Goal: Task Accomplishment & Management: Complete application form

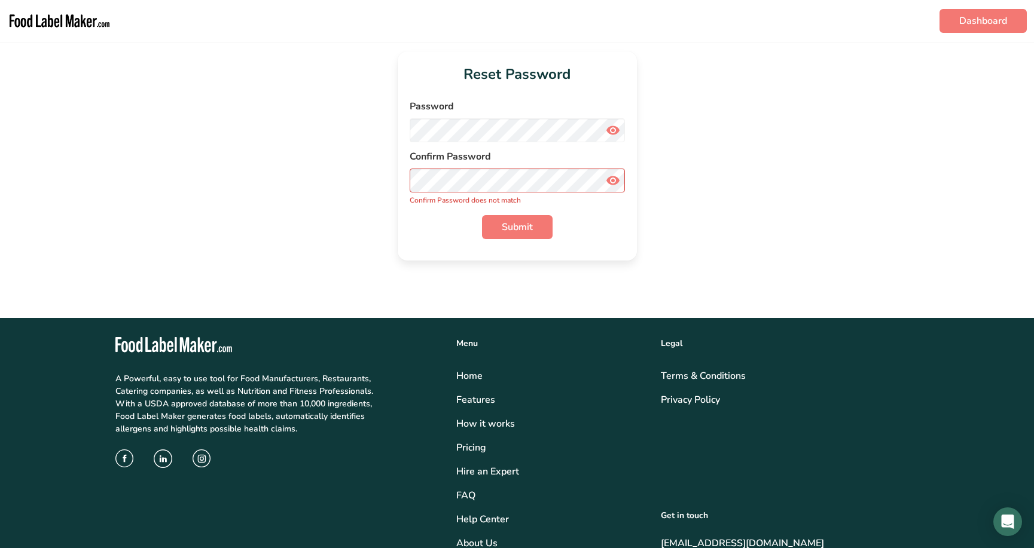
click at [412, 225] on div "Submit" at bounding box center [517, 227] width 215 height 24
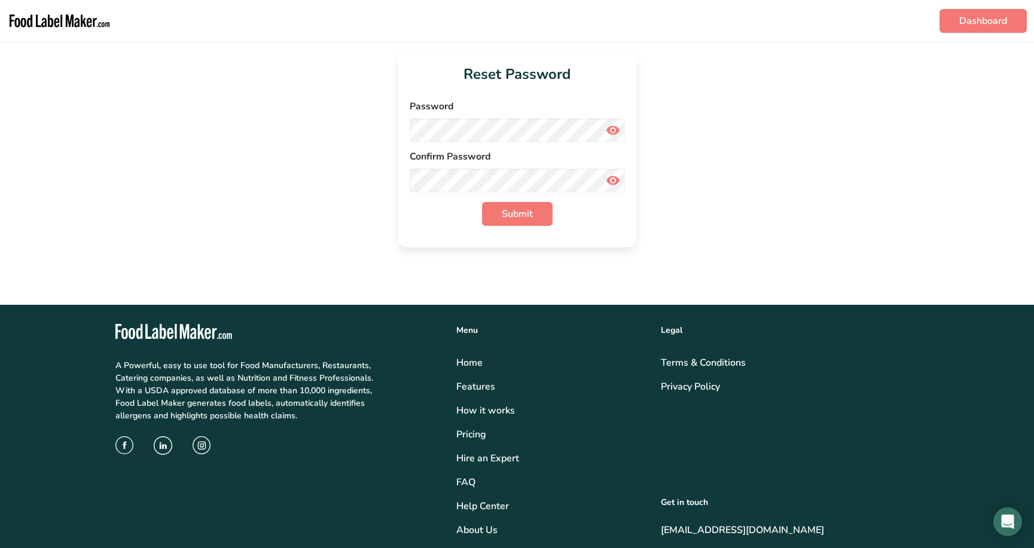
click at [413, 210] on div "Submit" at bounding box center [517, 214] width 215 height 24
click at [522, 214] on span "Submit" at bounding box center [517, 214] width 31 height 14
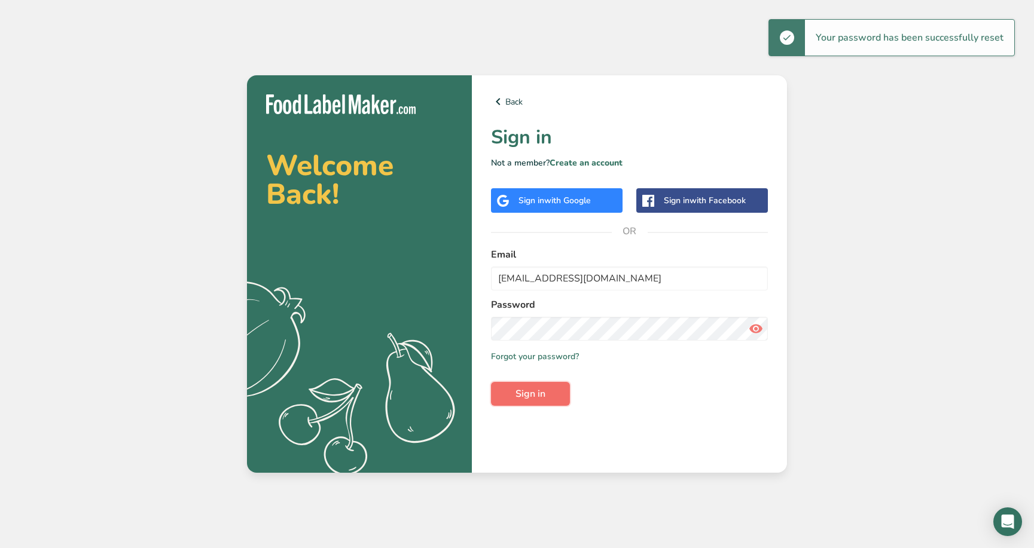
click at [524, 392] on span "Sign in" at bounding box center [530, 394] width 30 height 14
click at [758, 326] on icon at bounding box center [756, 329] width 14 height 22
click at [536, 398] on span "Sign in" at bounding box center [530, 394] width 30 height 14
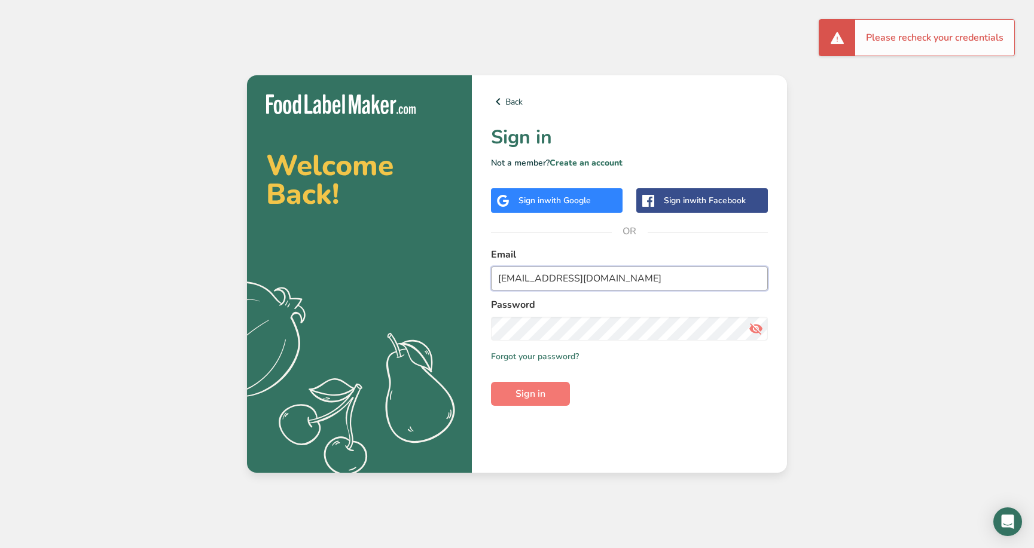
drag, startPoint x: 670, startPoint y: 274, endPoint x: 364, endPoint y: 268, distance: 305.6
click at [364, 268] on section "Welcome Back! .a{fill:#f5f3ed;} Back Sign in Not a member? Create an account Si…" at bounding box center [517, 274] width 540 height 398
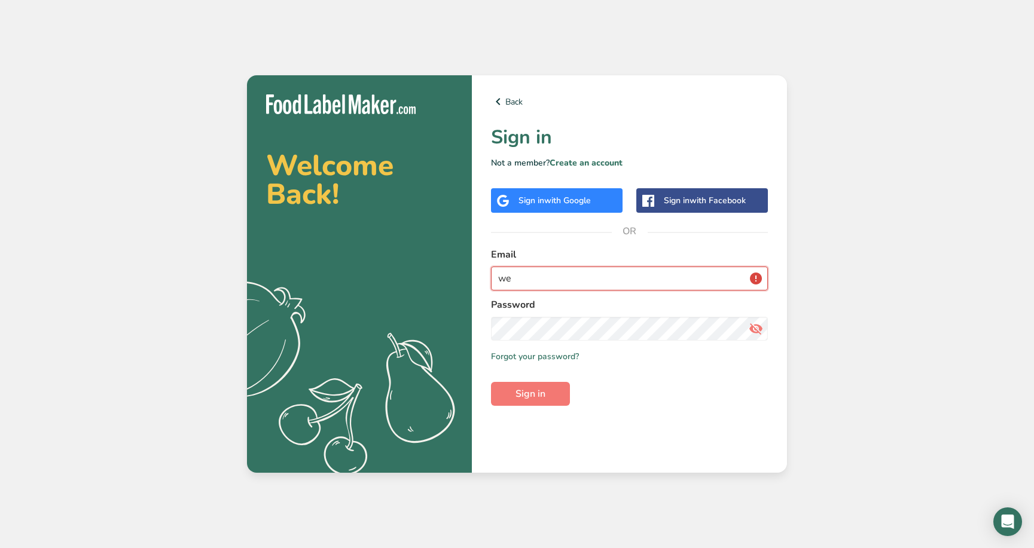
type input "w"
type input "[PERSON_NAME][EMAIL_ADDRESS][PERSON_NAME][DOMAIN_NAME]"
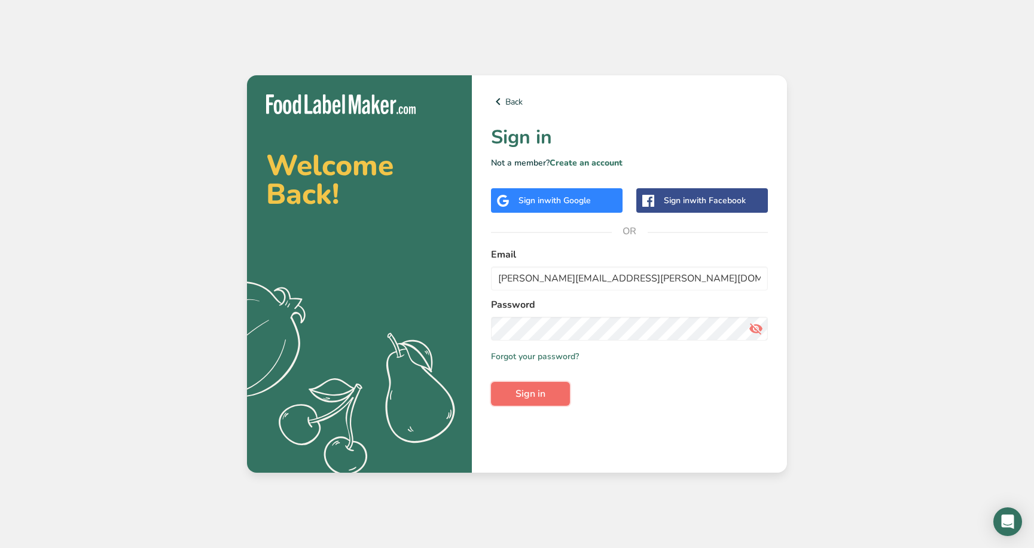
click at [542, 394] on span "Sign in" at bounding box center [530, 394] width 30 height 14
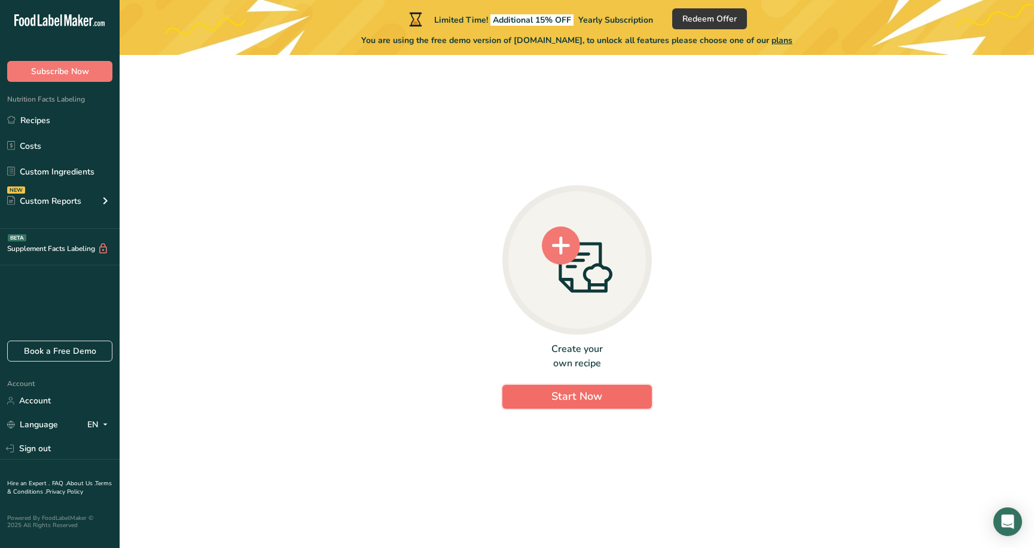
click at [542, 394] on button "Start Now" at bounding box center [576, 397] width 149 height 24
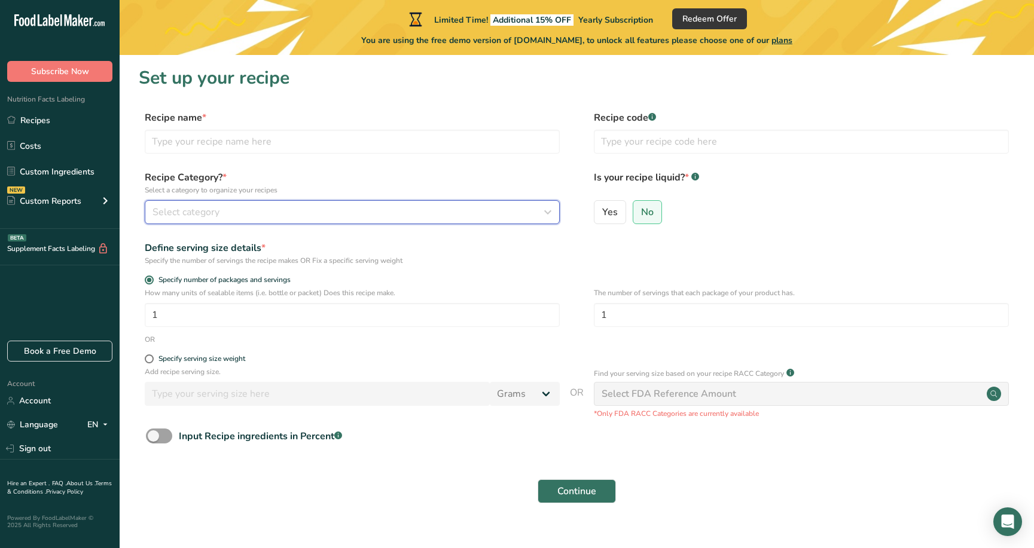
click at [202, 206] on span "Select category" at bounding box center [185, 212] width 67 height 14
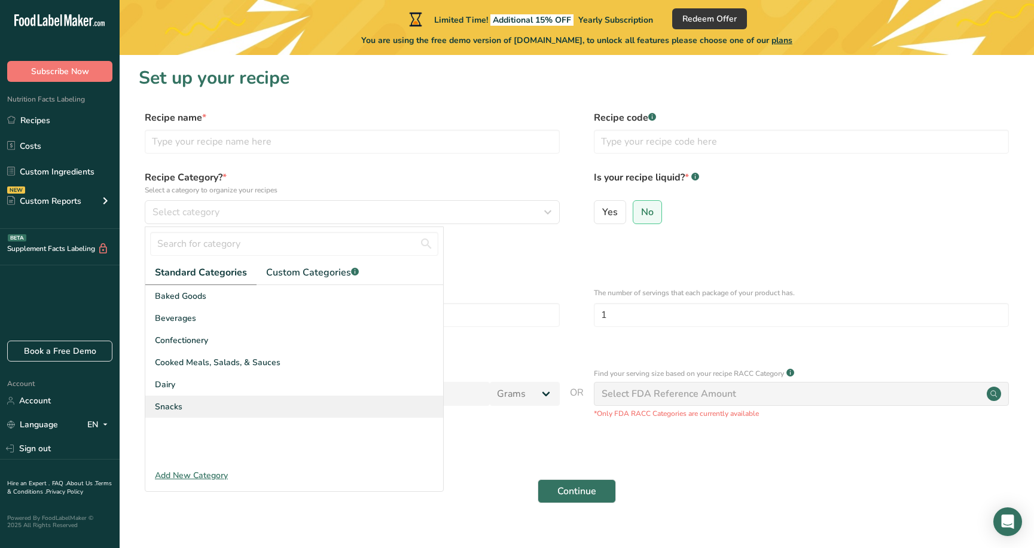
click at [173, 401] on span "Snacks" at bounding box center [169, 407] width 28 height 13
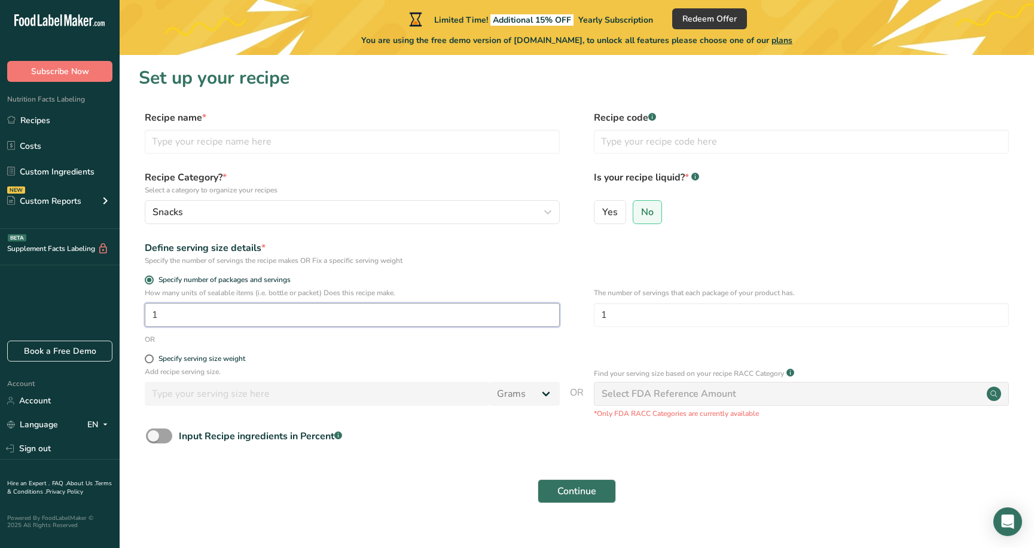
drag, startPoint x: 185, startPoint y: 319, endPoint x: 128, endPoint y: 318, distance: 56.8
click at [143, 319] on div "How many units of sealable items (i.e. bottle or packet) Does this recipe make.…" at bounding box center [577, 311] width 876 height 47
click at [149, 359] on span at bounding box center [149, 359] width 9 height 9
click at [149, 359] on input "Specify serving size weight" at bounding box center [149, 359] width 8 height 8
radio input "true"
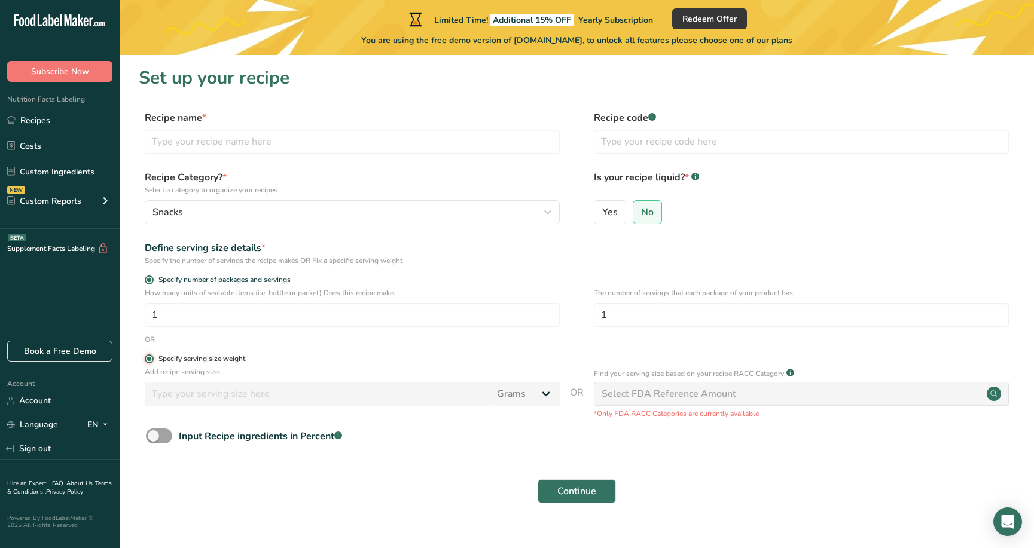
radio input "false"
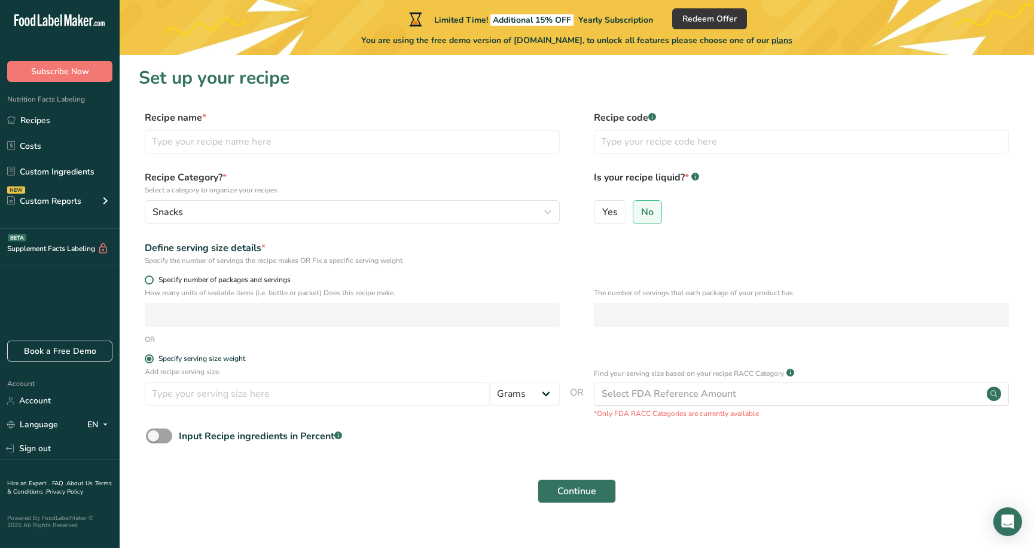
click at [148, 280] on span at bounding box center [149, 280] width 9 height 9
click at [148, 280] on input "Specify number of packages and servings" at bounding box center [149, 280] width 8 height 8
radio input "true"
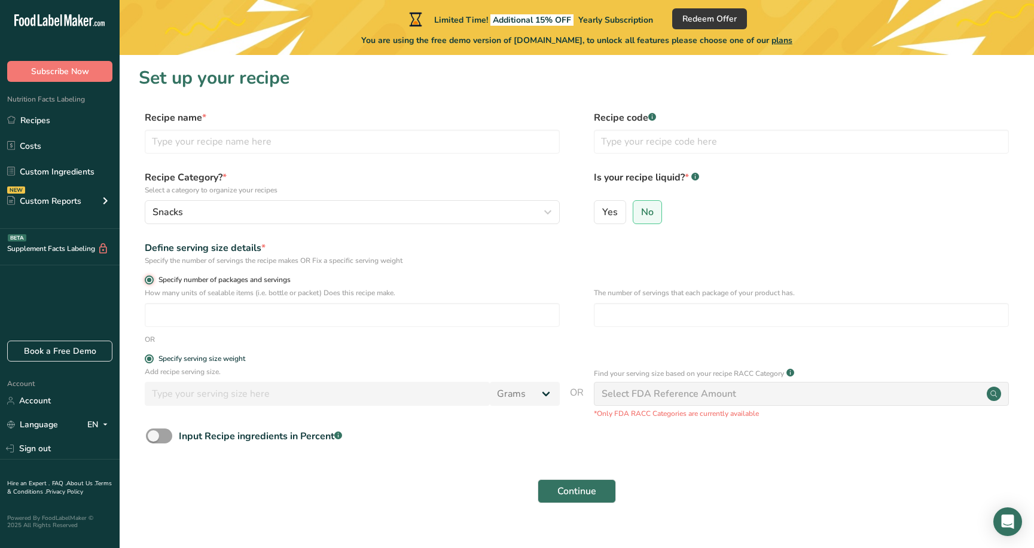
radio input "false"
click at [275, 141] on input "text" at bounding box center [352, 142] width 415 height 24
drag, startPoint x: 492, startPoint y: 274, endPoint x: 360, endPoint y: 212, distance: 145.8
click at [493, 274] on form "Recipe name * Recipe code .a-a{fill:#347362;}.b-a{fill:#fff;} Recipe Category? …" at bounding box center [577, 311] width 876 height 400
click at [181, 136] on input "text" at bounding box center [352, 142] width 415 height 24
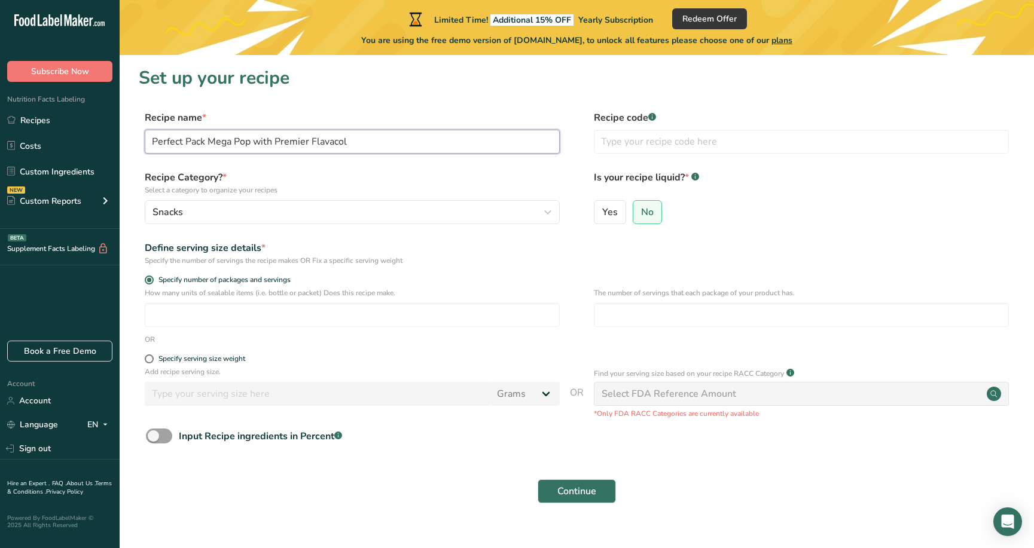
type input "Perfect Pack Mega Pop with Premier Flavacol"
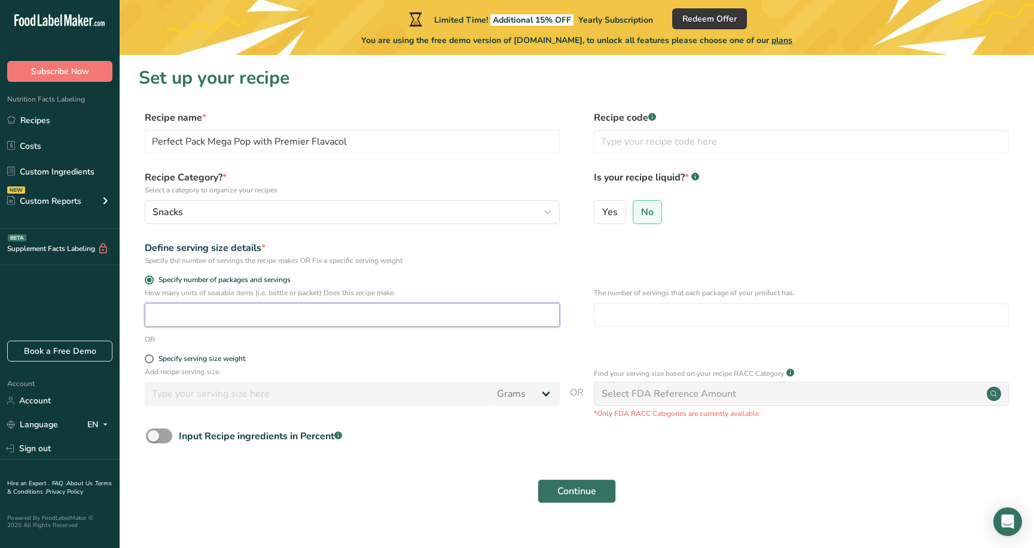
click at [194, 322] on input "number" at bounding box center [352, 315] width 415 height 24
type input "1"
click at [154, 358] on span "Specify serving size weight" at bounding box center [199, 359] width 91 height 9
click at [152, 358] on input "Specify serving size weight" at bounding box center [149, 359] width 8 height 8
radio input "true"
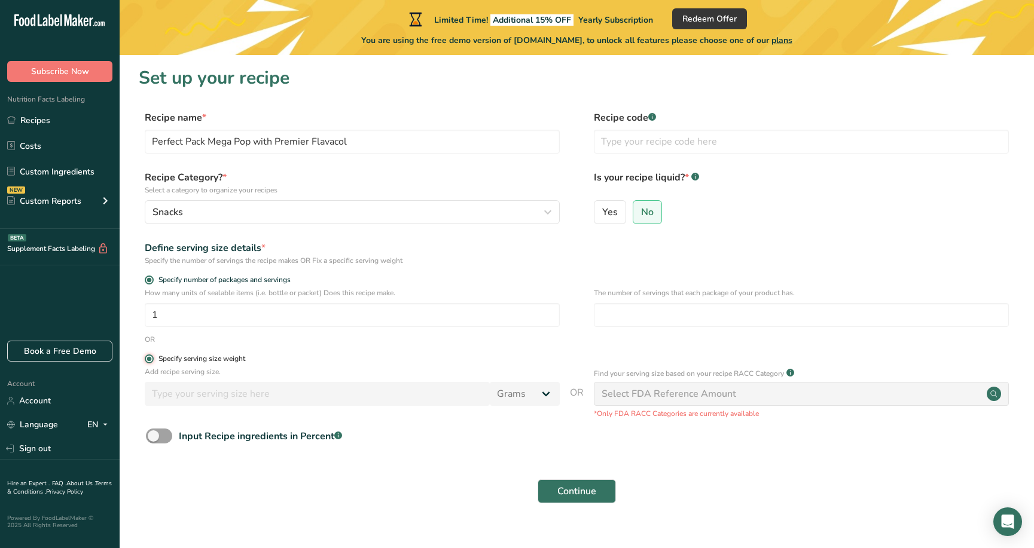
radio input "false"
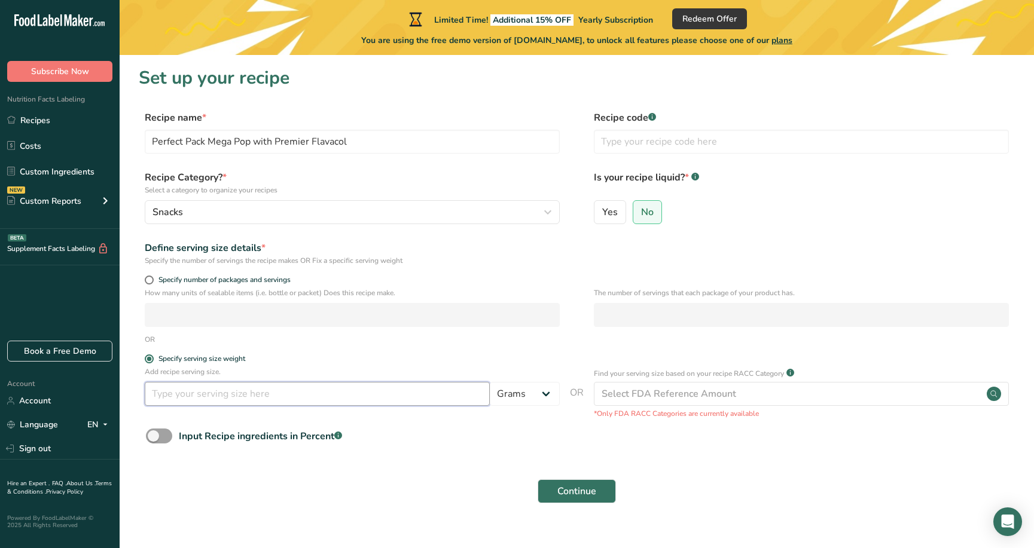
click at [186, 395] on input "number" at bounding box center [317, 394] width 345 height 24
type input "2"
click at [541, 392] on select "Grams kg mg mcg lb oz l mL fl oz tbsp tsp cup qt gallon" at bounding box center [525, 394] width 70 height 24
select select "19"
click at [490, 382] on select "Grams kg mg mcg lb oz l mL fl oz tbsp tsp cup qt gallon" at bounding box center [525, 394] width 70 height 24
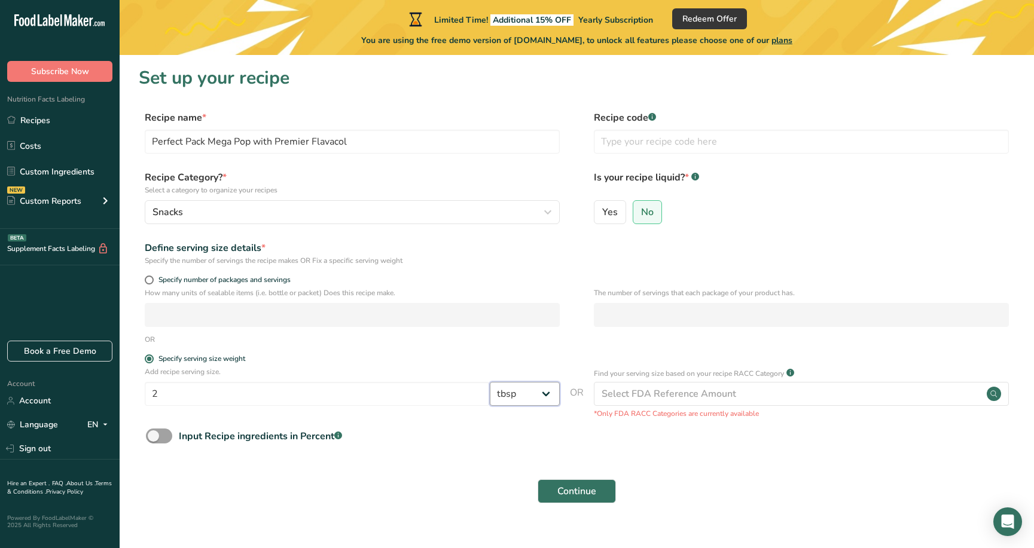
select select "22"
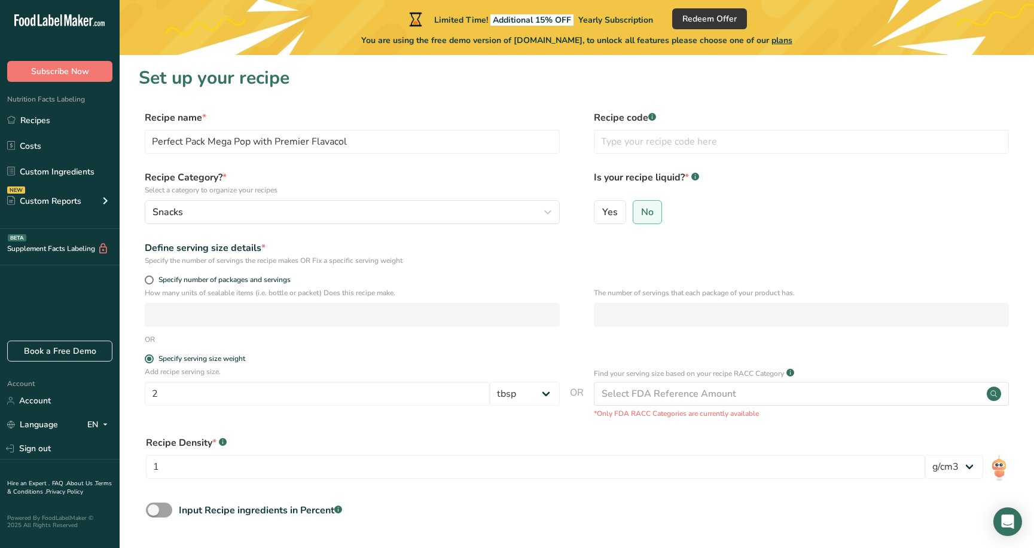
click at [221, 438] on div ".a-a{fill:#347362;}.b-a{fill:#fff;}" at bounding box center [223, 443] width 8 height 14
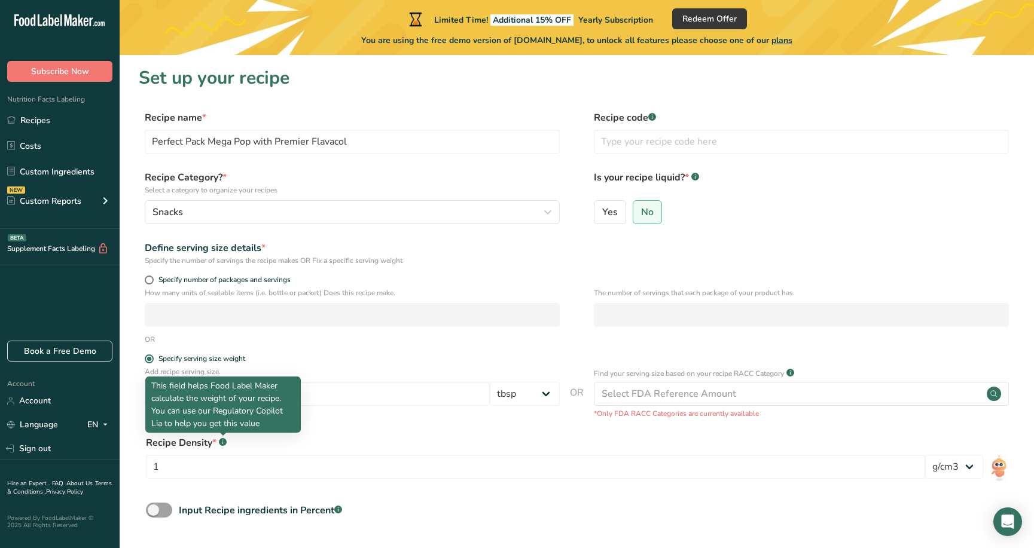
click at [221, 441] on rect at bounding box center [223, 442] width 8 height 8
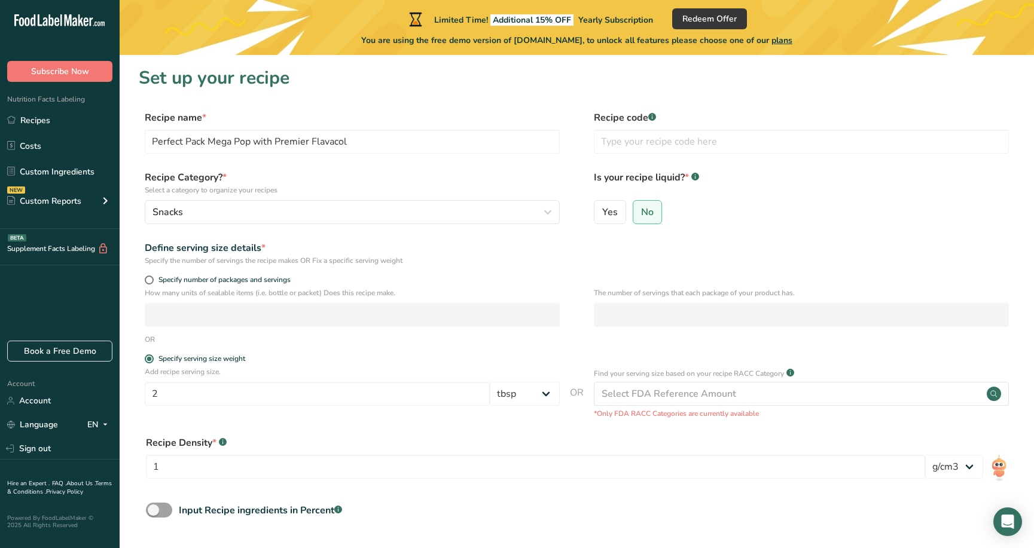
click at [221, 441] on rect at bounding box center [223, 442] width 8 height 8
click at [970, 466] on select "lb/ft3 g/cm3" at bounding box center [954, 467] width 58 height 24
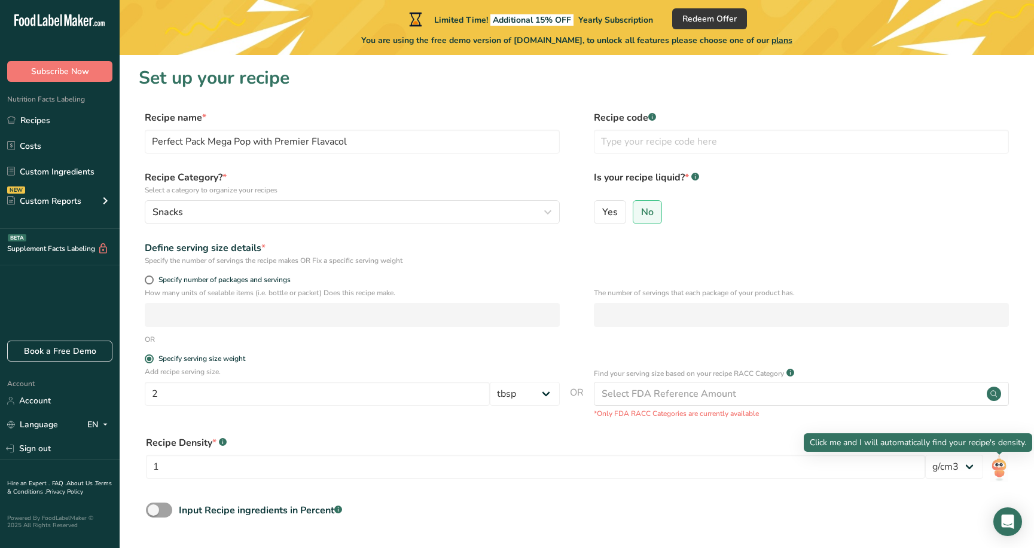
click at [1000, 465] on img at bounding box center [999, 468] width 18 height 28
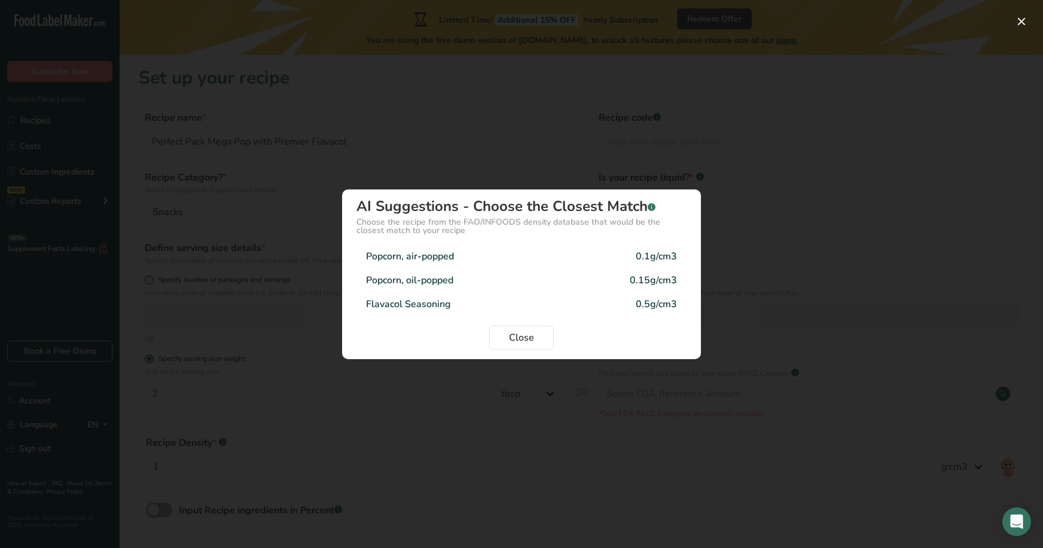
click at [563, 280] on div "Popcorn, oil-popped 0.15g/cm3" at bounding box center [521, 280] width 330 height 24
type input "0.15"
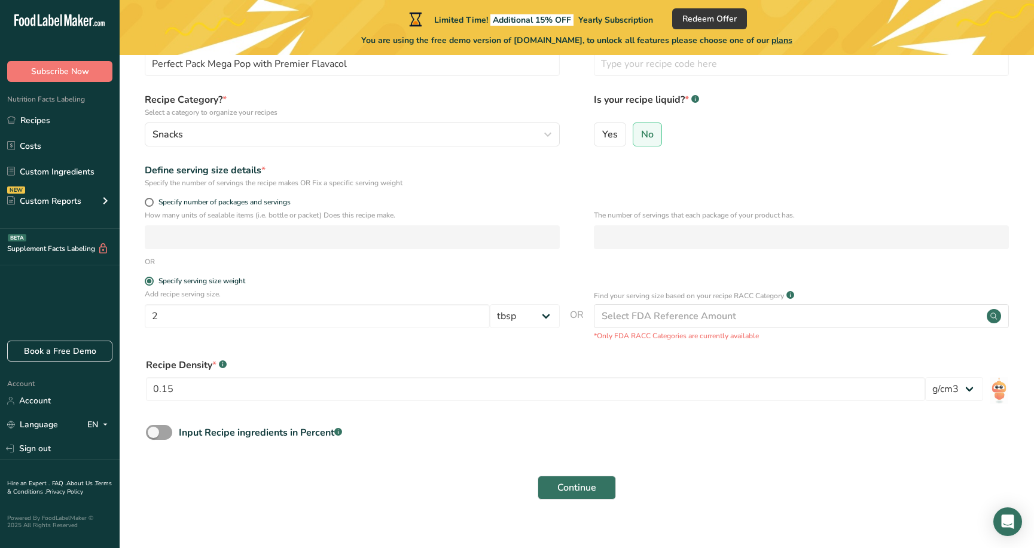
scroll to position [94, 0]
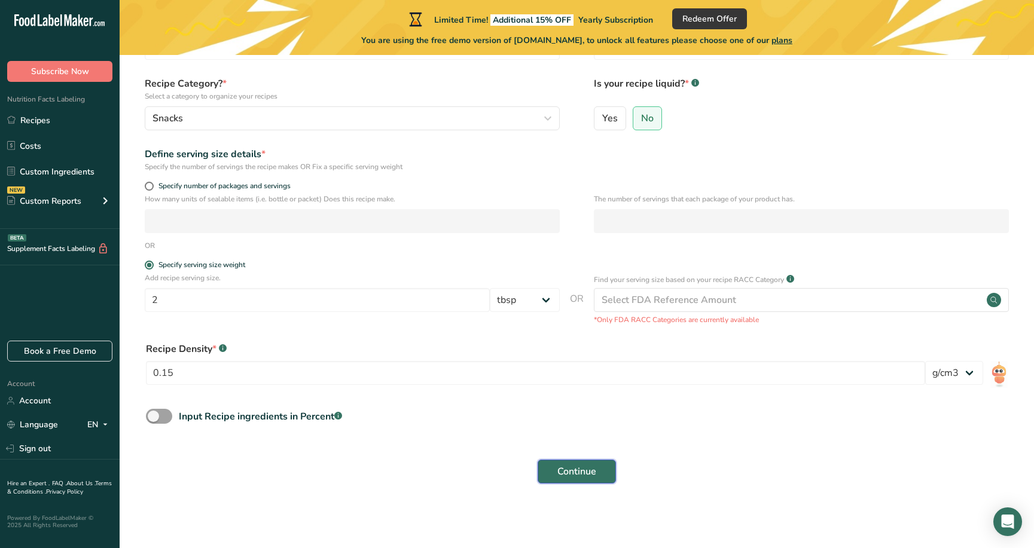
click at [587, 469] on span "Continue" at bounding box center [576, 472] width 39 height 14
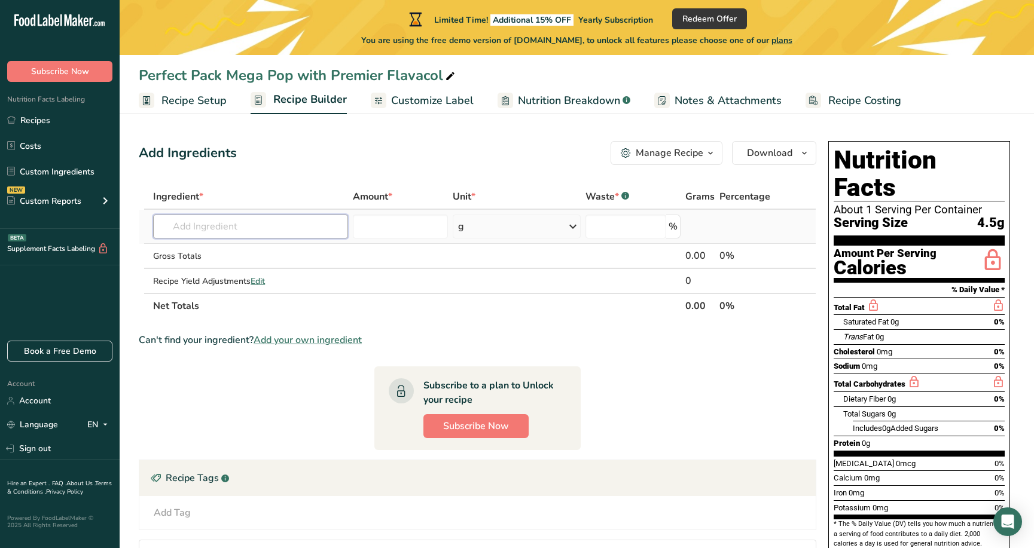
click at [230, 222] on input "text" at bounding box center [250, 227] width 195 height 24
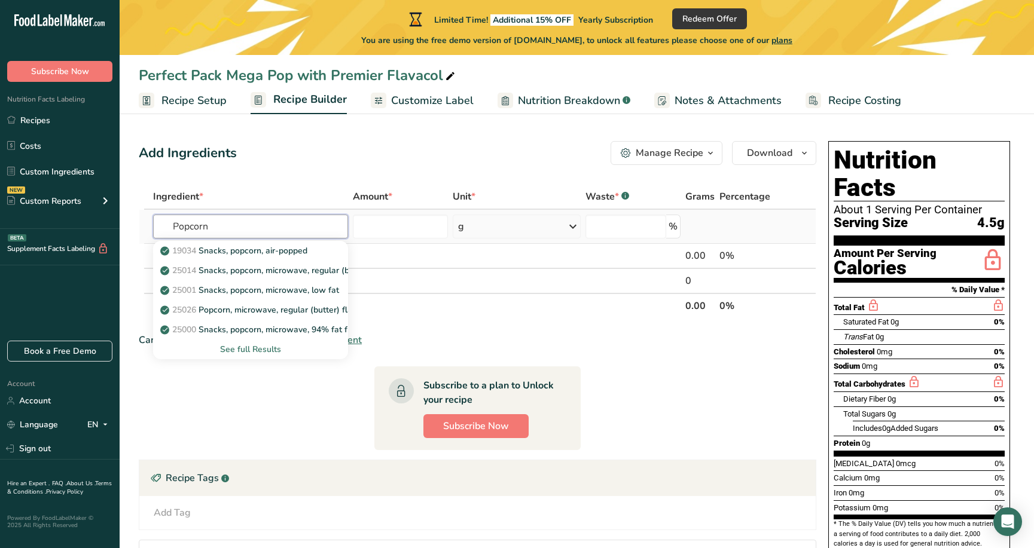
type input "Popcorn"
click at [254, 346] on div "See full Results" at bounding box center [251, 349] width 176 height 13
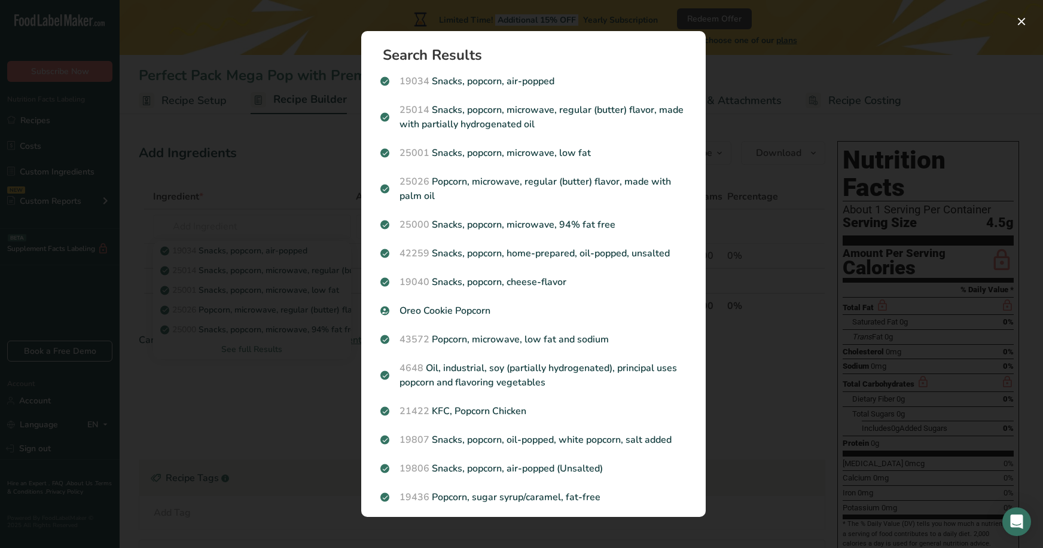
click at [173, 115] on div "Search results modal" at bounding box center [521, 274] width 1043 height 548
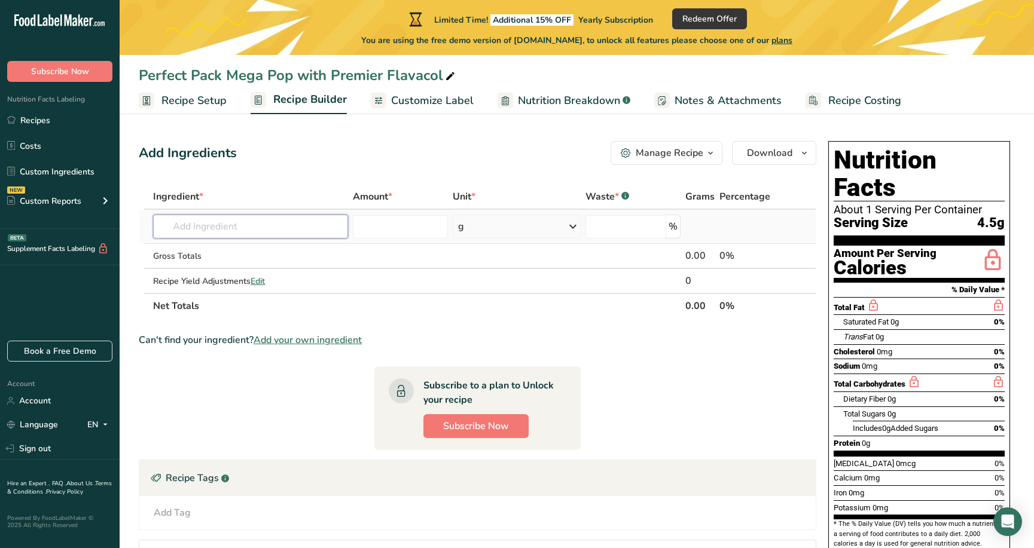
click at [188, 224] on input "text" at bounding box center [250, 227] width 195 height 24
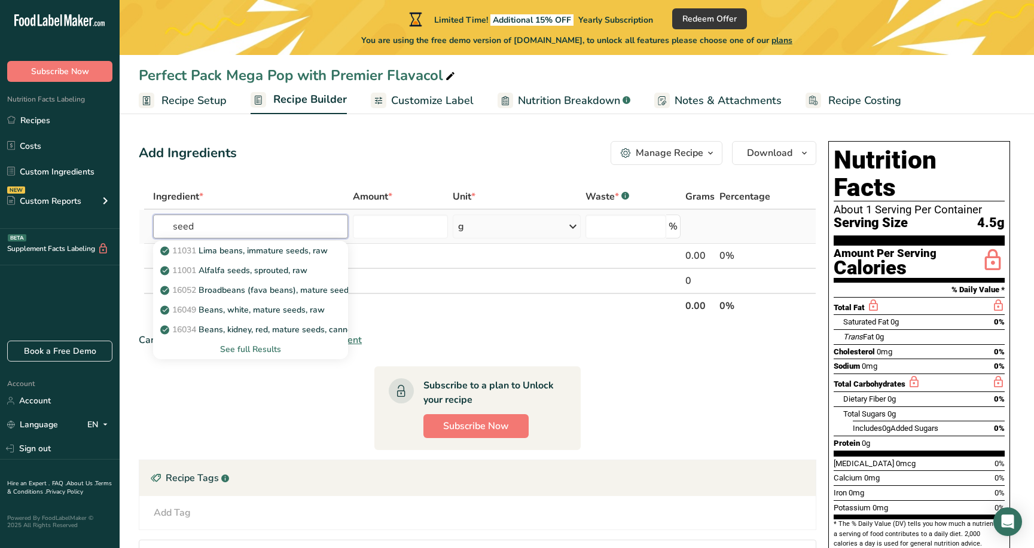
type input "seed"
click at [243, 347] on div "See full Results" at bounding box center [251, 349] width 176 height 13
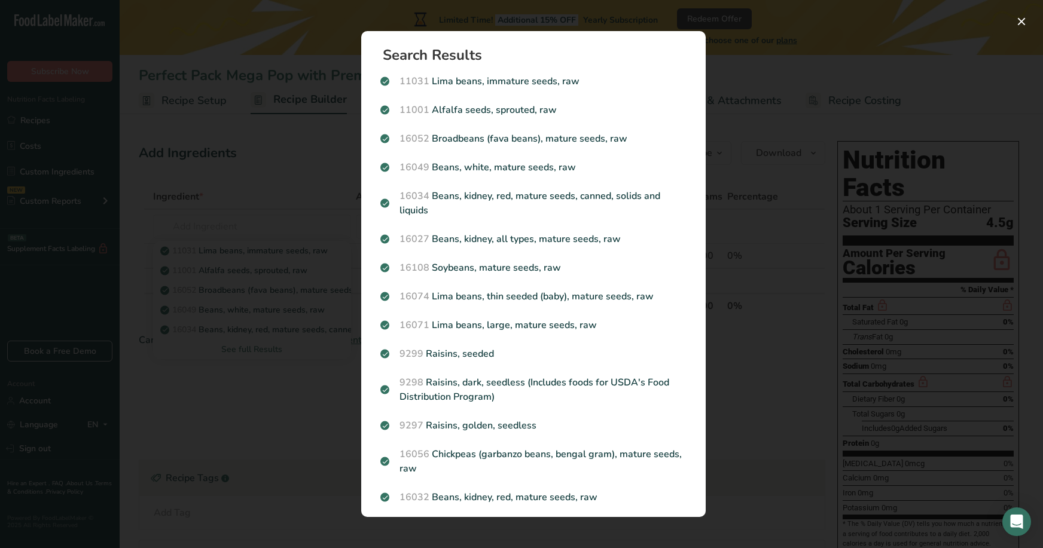
click at [276, 108] on div "Search results modal" at bounding box center [521, 274] width 1043 height 548
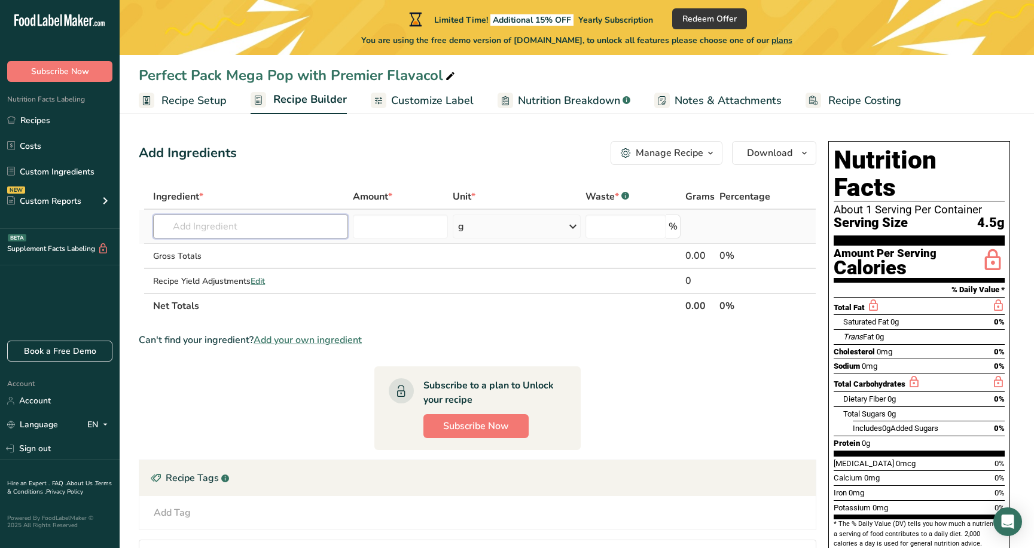
click at [219, 227] on input "text" at bounding box center [250, 227] width 195 height 24
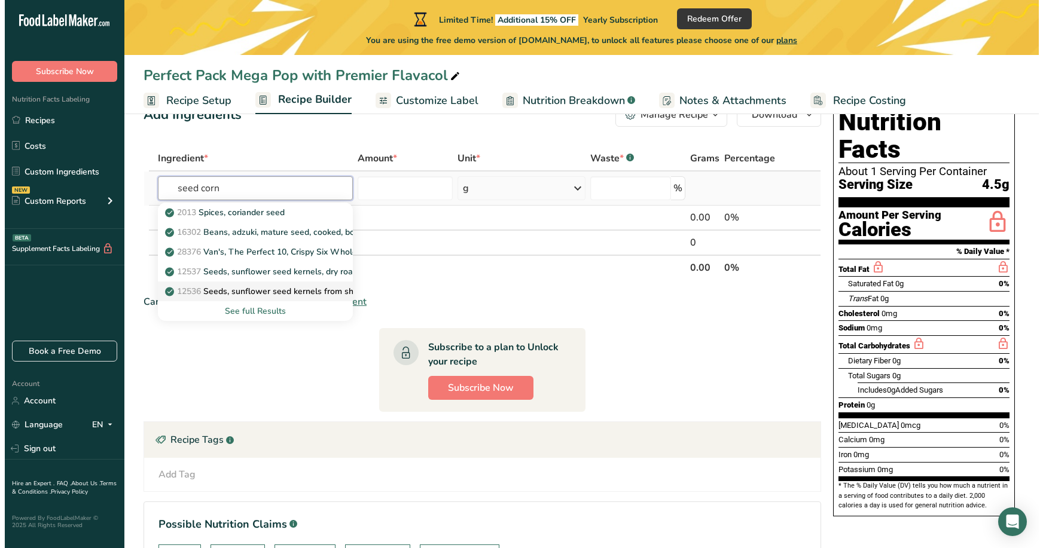
scroll to position [60, 0]
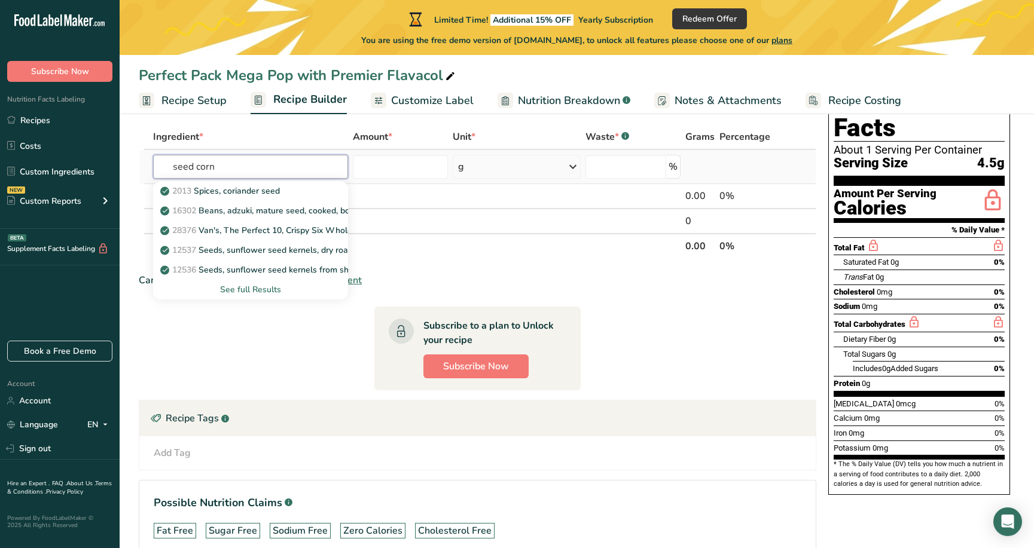
type input "seed corn"
click at [264, 294] on div "See full Results" at bounding box center [251, 289] width 176 height 13
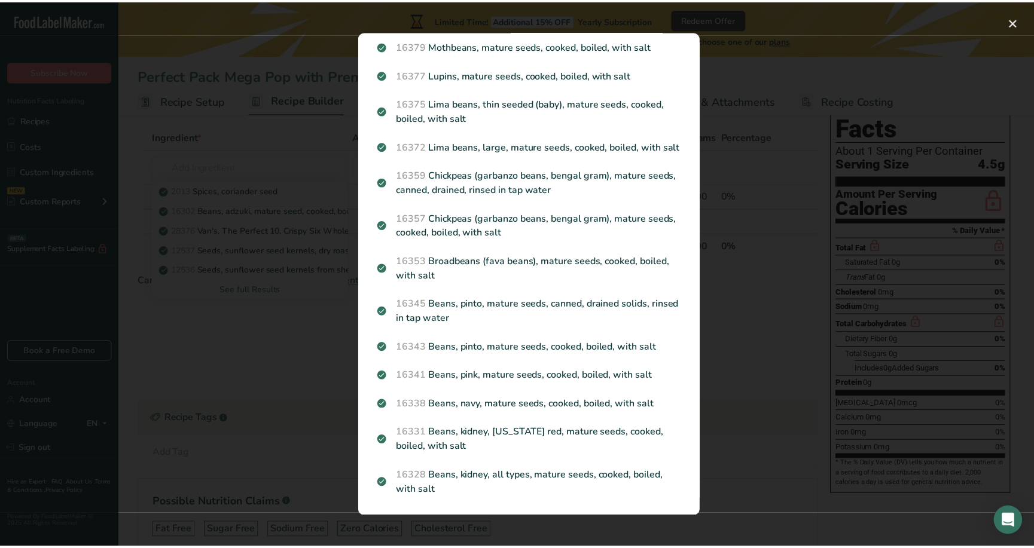
scroll to position [0, 0]
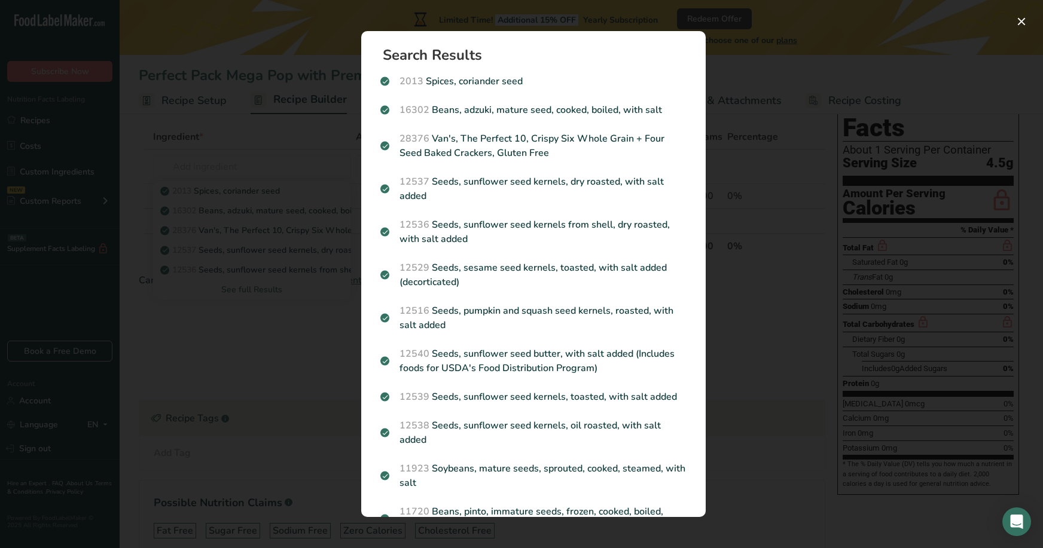
click at [257, 61] on div "Search results modal" at bounding box center [521, 274] width 1043 height 548
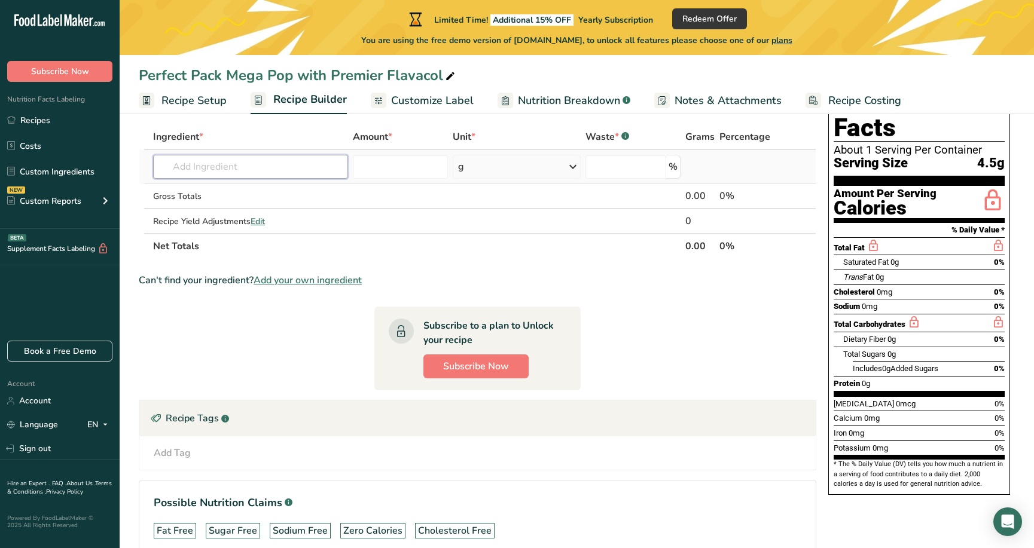
click at [199, 164] on input "text" at bounding box center [250, 167] width 195 height 24
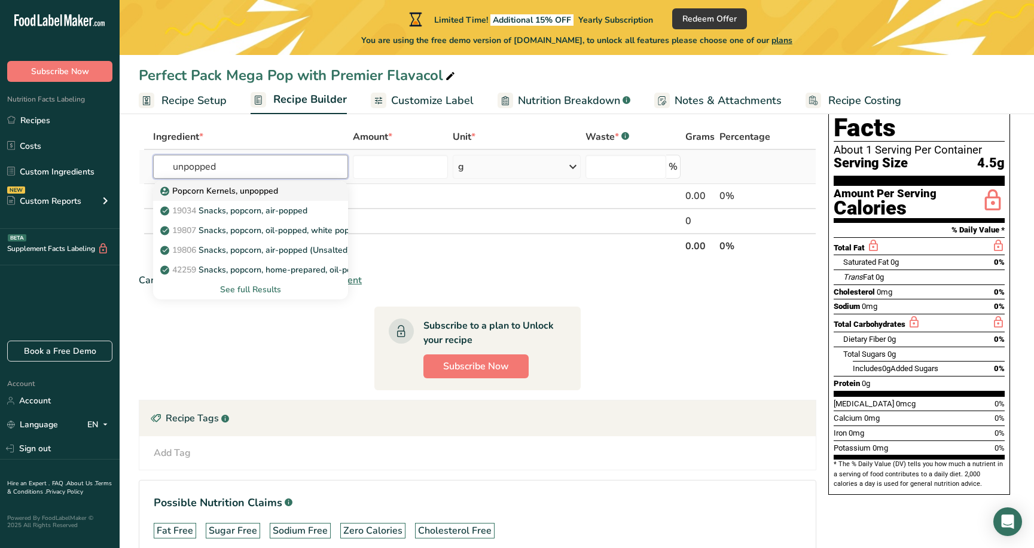
type input "unpopped"
click at [239, 186] on p "Popcorn Kernels, unpopped" at bounding box center [220, 191] width 115 height 13
type input "Popcorn Kernels, unpopped"
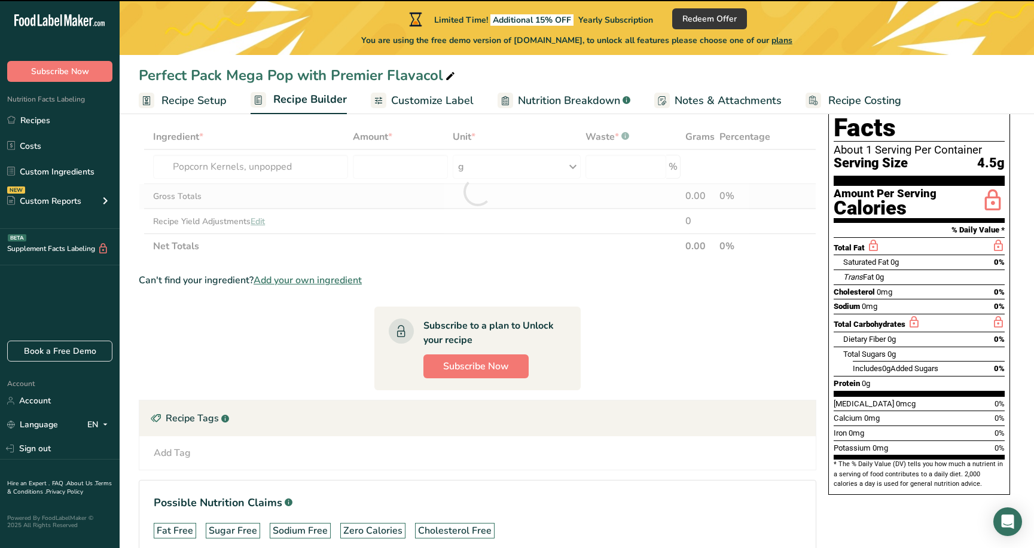
type input "0"
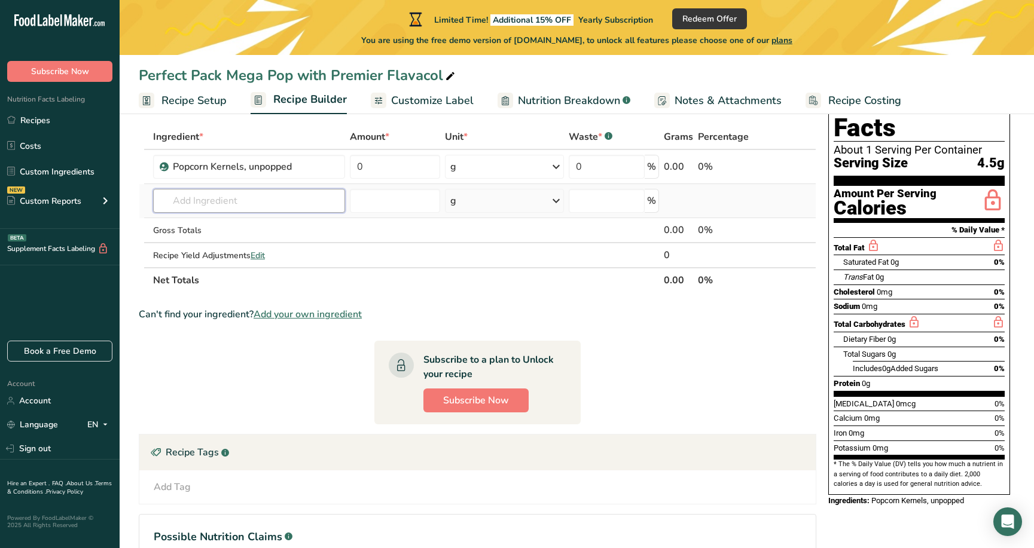
click at [209, 203] on input "text" at bounding box center [249, 201] width 192 height 24
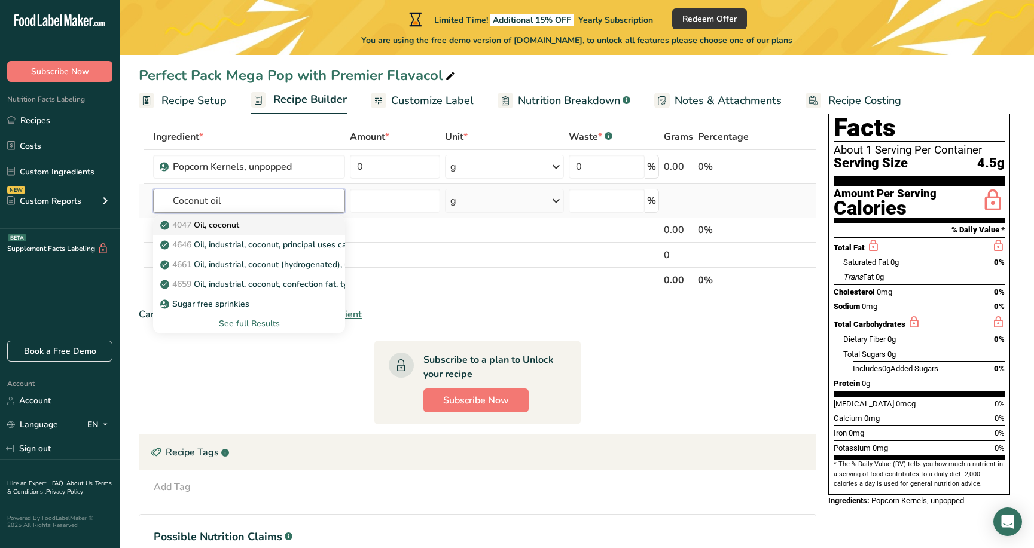
type input "Coconut oil"
click at [215, 222] on p "4047 Oil, coconut" at bounding box center [201, 225] width 77 height 13
type input "Oil, coconut"
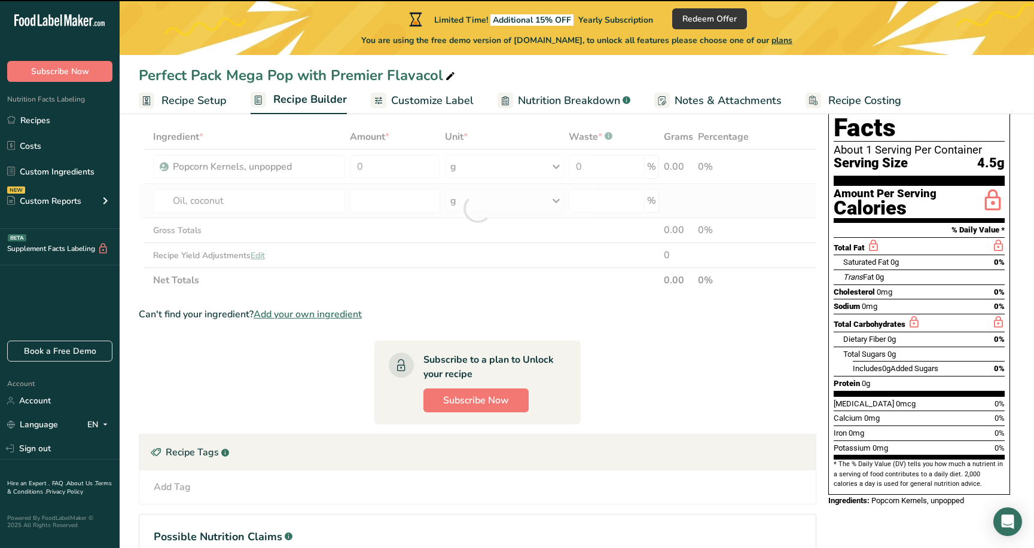
type input "0"
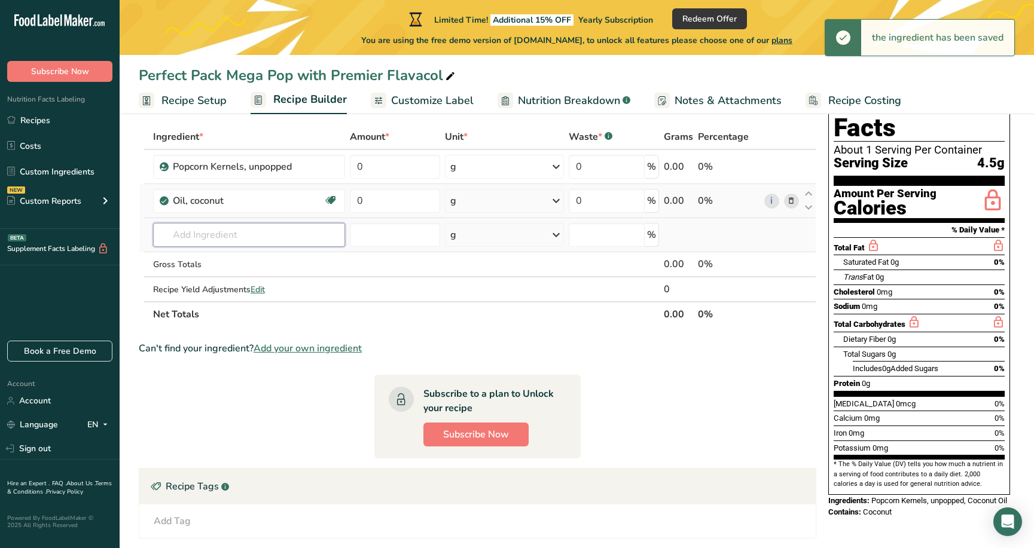
click at [175, 234] on input "text" at bounding box center [249, 235] width 192 height 24
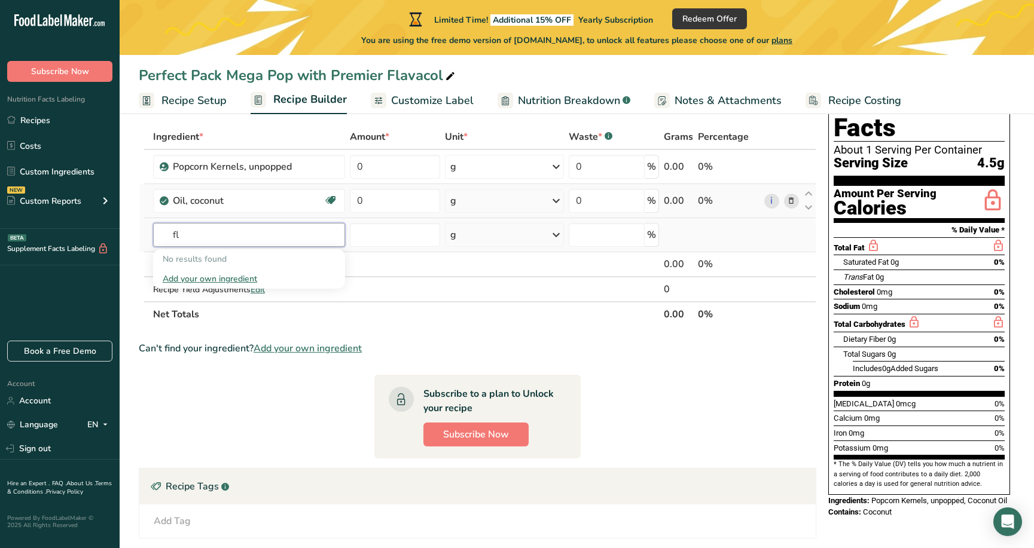
type input "f"
type input "B"
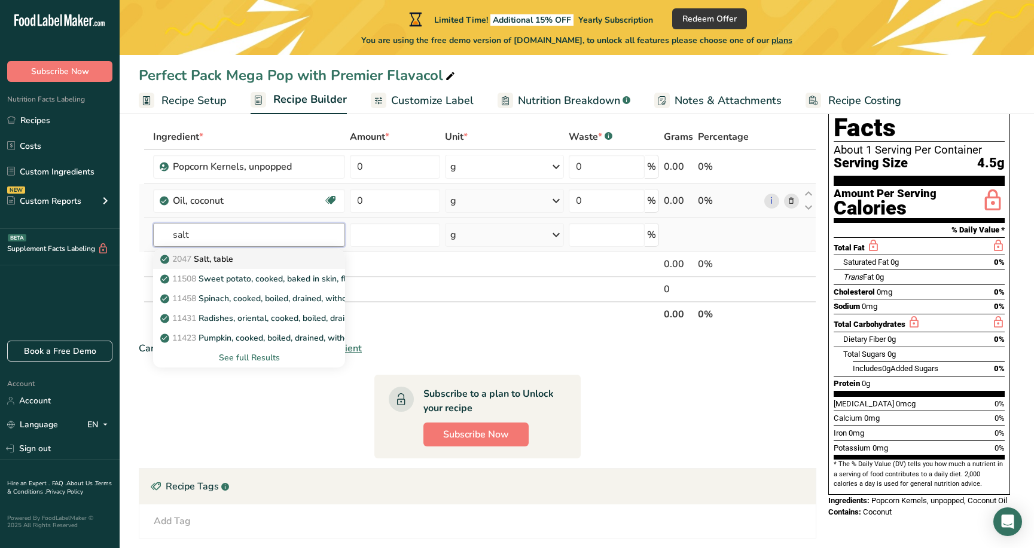
type input "salt"
click at [260, 355] on div "See full Results" at bounding box center [249, 358] width 173 height 13
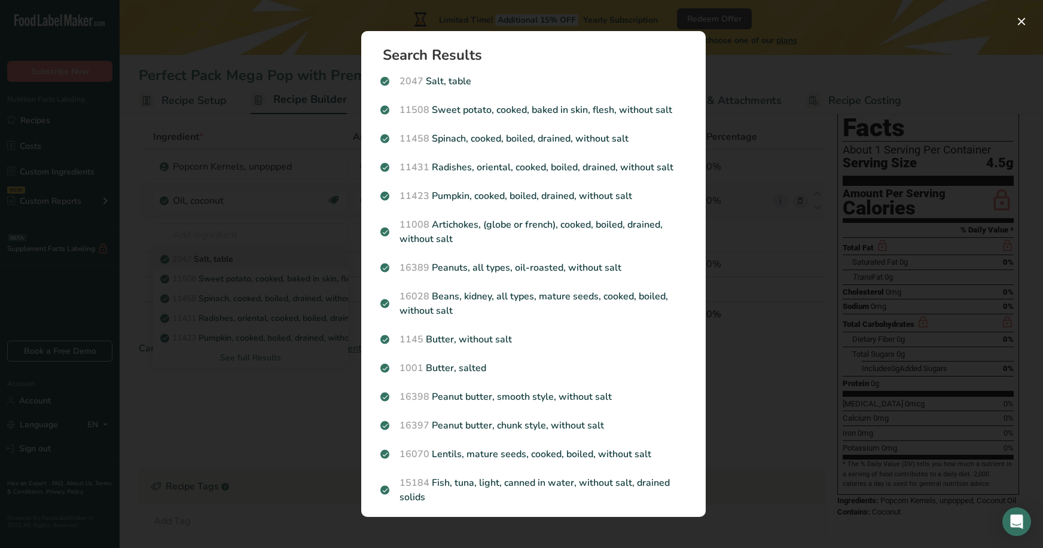
click at [469, 83] on p "2047 Salt, table" at bounding box center [533, 81] width 306 height 14
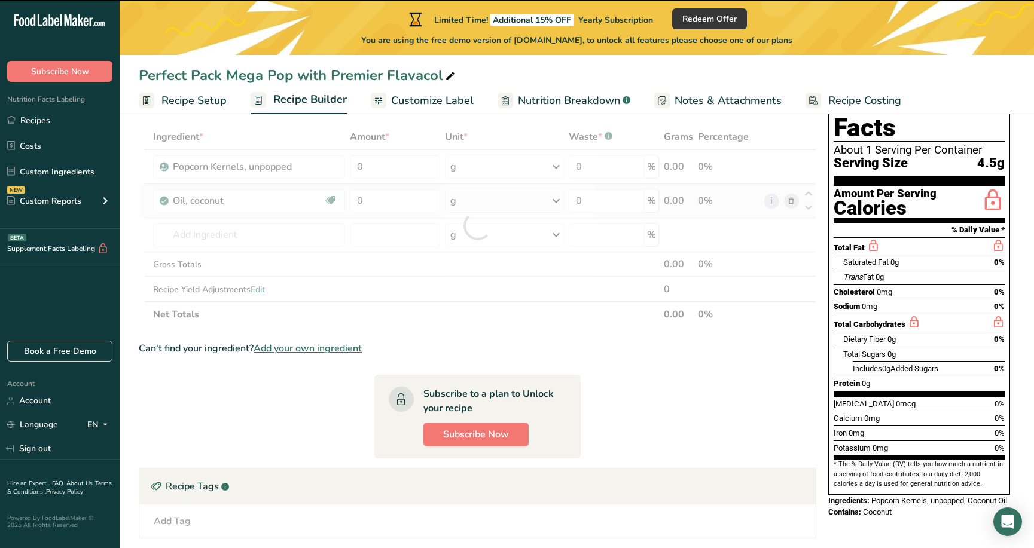
type input "0"
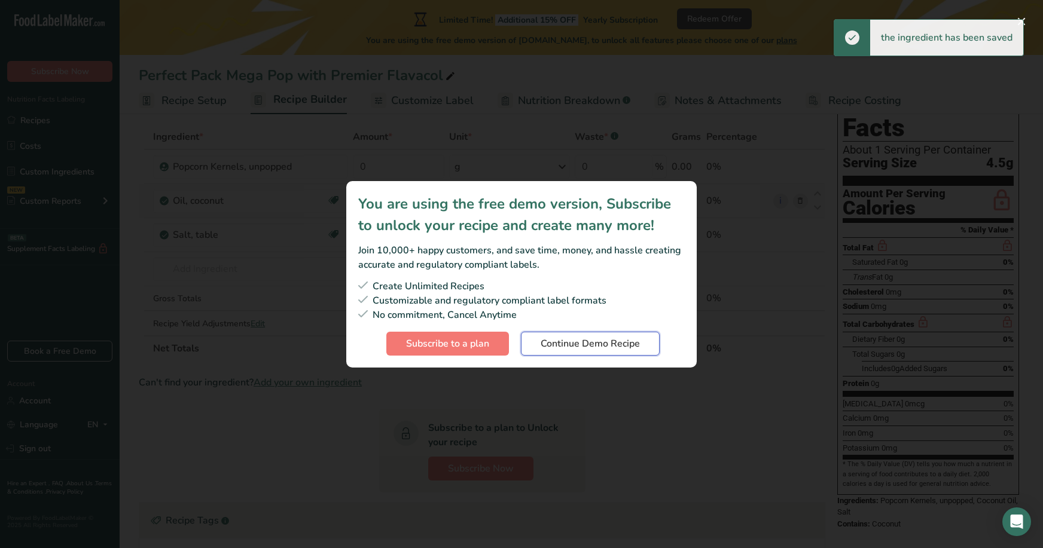
click at [587, 343] on span "Continue Demo Recipe" at bounding box center [590, 344] width 99 height 14
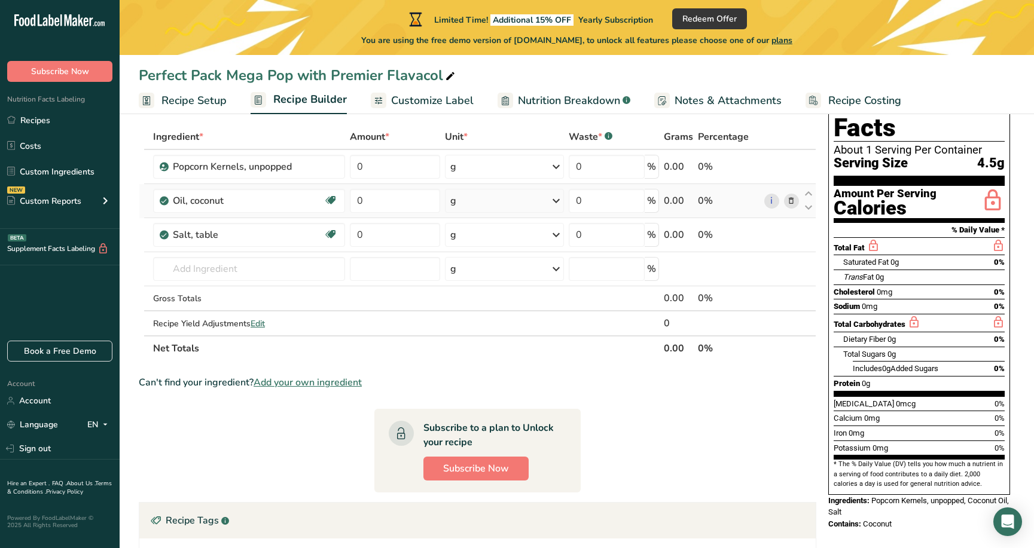
click at [210, 103] on span "Recipe Setup" at bounding box center [193, 101] width 65 height 16
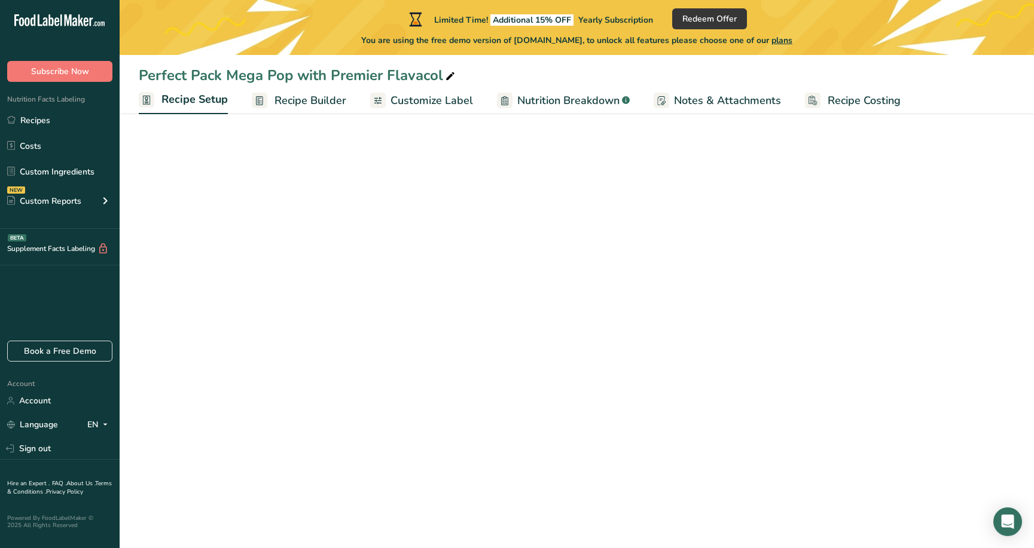
select select "19"
select select "22"
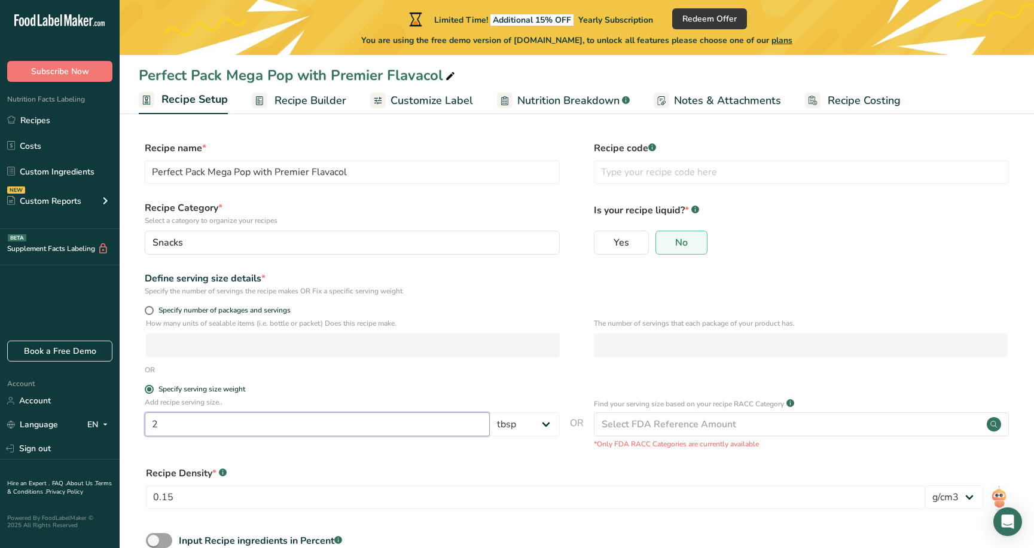
drag, startPoint x: 171, startPoint y: 428, endPoint x: 142, endPoint y: 426, distance: 28.8
click at [142, 426] on div "Add recipe serving size.. 2 Grams kg mg mcg lb oz l mL fl oz tbsp tsp cup qt ga…" at bounding box center [577, 423] width 876 height 53
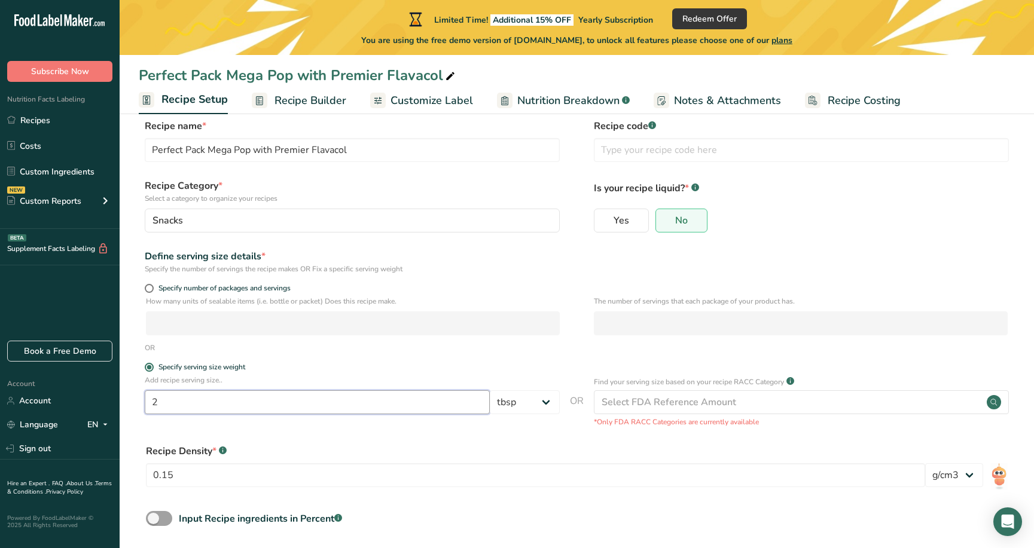
scroll to position [60, 0]
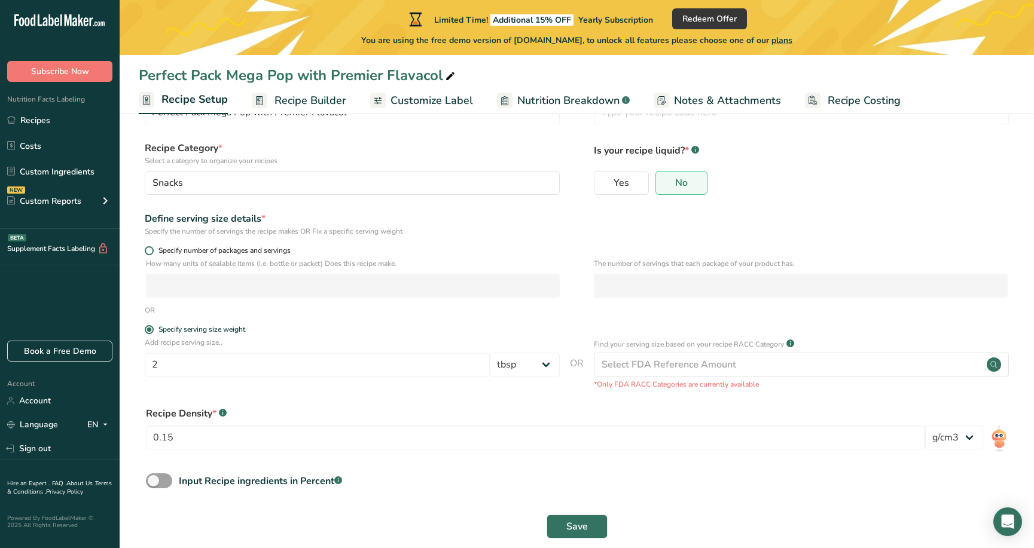
click at [149, 251] on span at bounding box center [149, 250] width 9 height 9
click at [149, 251] on input "Specify number of packages and servings" at bounding box center [149, 251] width 8 height 8
radio input "true"
radio input "false"
select select "0"
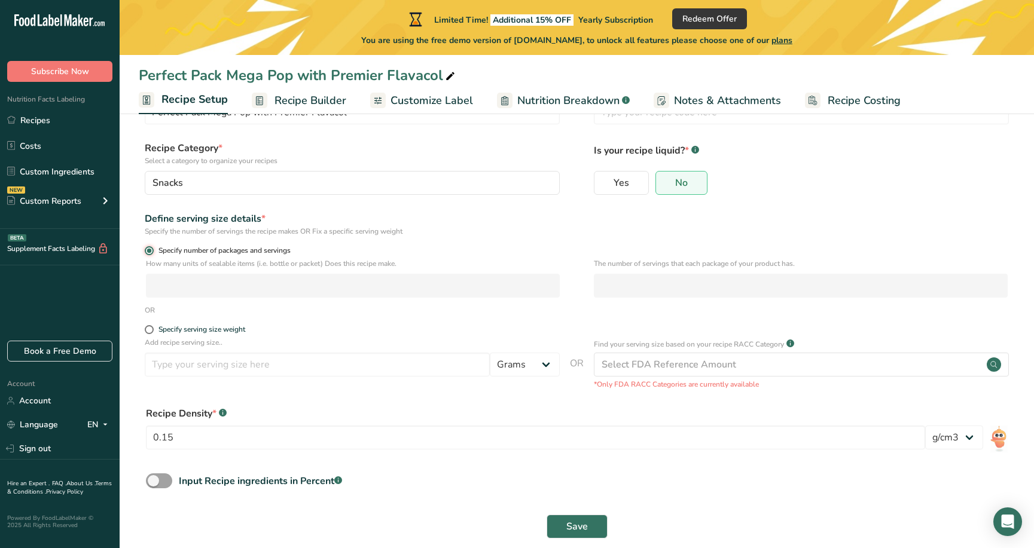
scroll to position [2, 0]
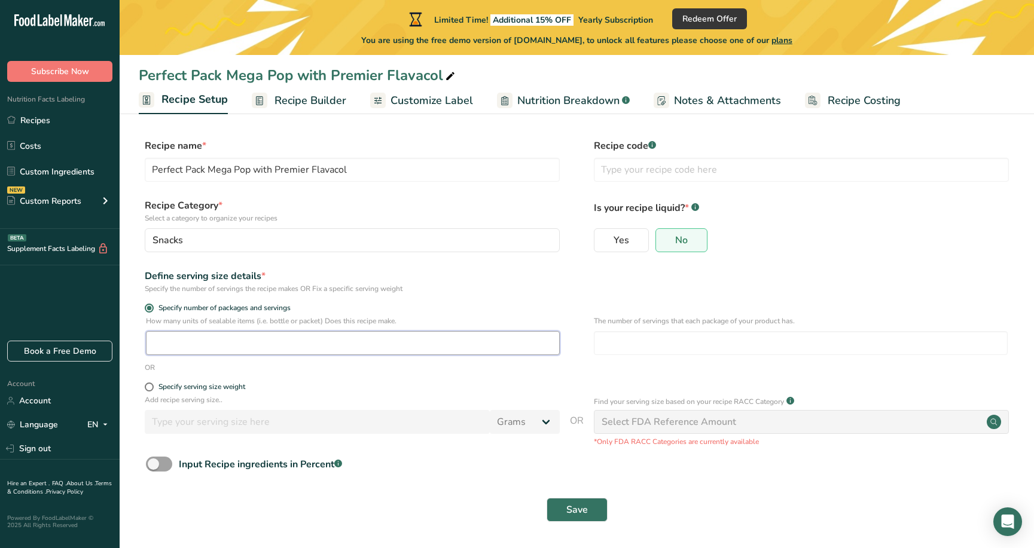
click at [150, 343] on input "number" at bounding box center [353, 343] width 414 height 24
type input "7"
drag, startPoint x: 260, startPoint y: 379, endPoint x: 265, endPoint y: 387, distance: 10.0
click at [260, 379] on form "Recipe name * Perfect Pack Mega Pop with Premier Flavacol Recipe code .a-a{fill…" at bounding box center [577, 334] width 876 height 390
click at [582, 506] on span "Save" at bounding box center [577, 510] width 22 height 14
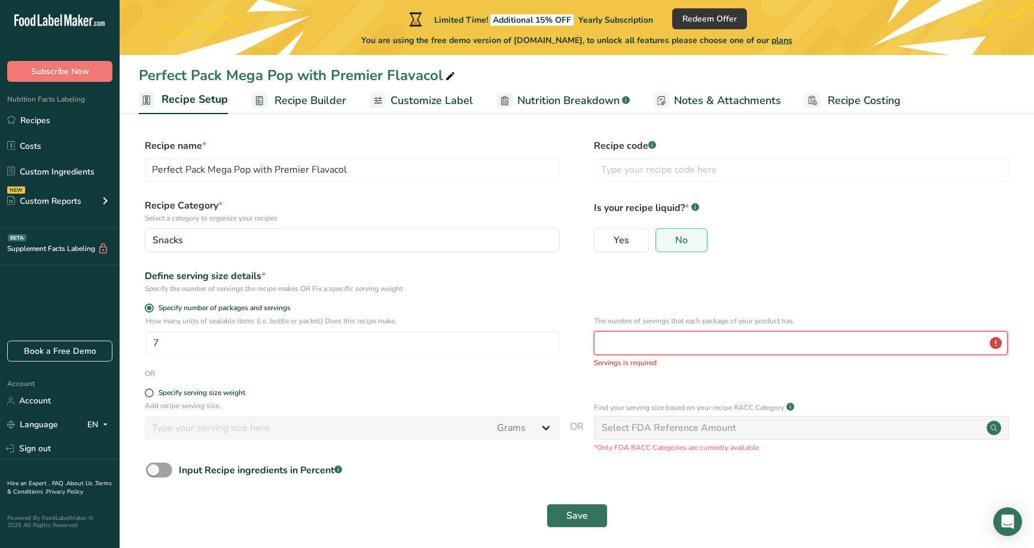
click at [627, 344] on input "number" at bounding box center [801, 343] width 414 height 24
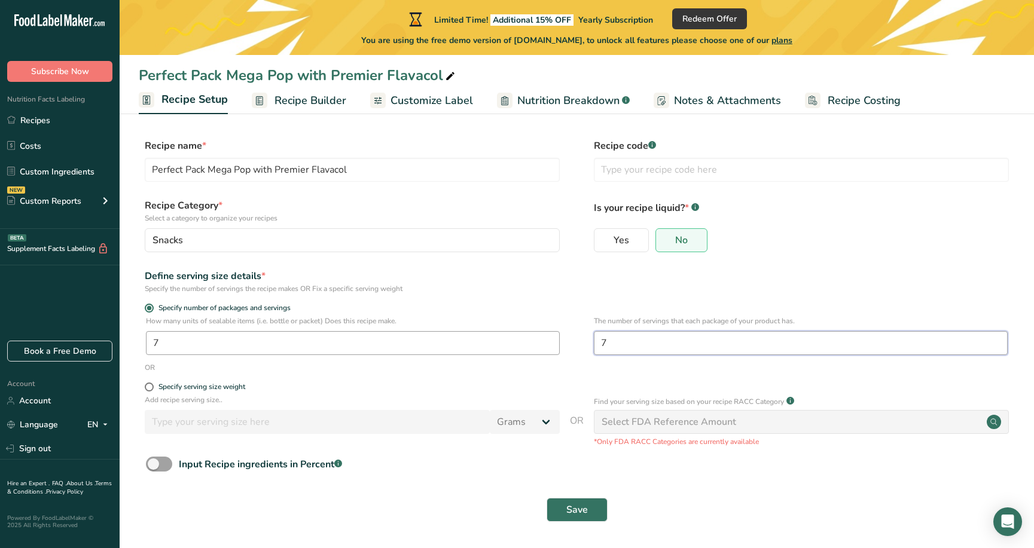
type input "7"
drag, startPoint x: 178, startPoint y: 343, endPoint x: 123, endPoint y: 336, distance: 55.5
click at [125, 336] on section "Recipe name * Perfect Pack Mega Pop with Premier Flavacol Recipe code .a-a{fill…" at bounding box center [577, 332] width 914 height 434
type input "1"
click at [633, 423] on div "Select FDA Reference Amount" at bounding box center [669, 422] width 135 height 14
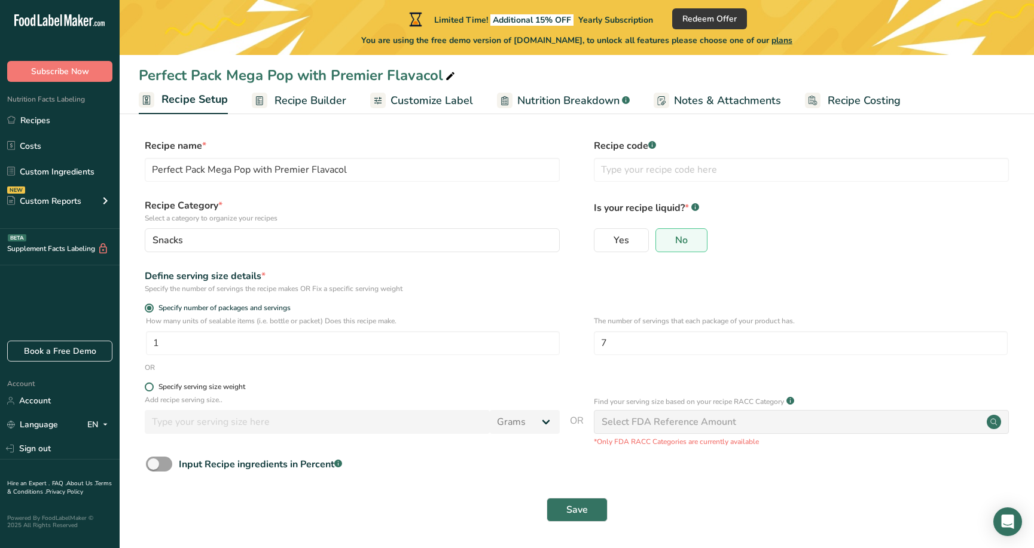
click at [151, 387] on span at bounding box center [149, 387] width 9 height 9
click at [151, 387] on input "Specify serving size weight" at bounding box center [149, 387] width 8 height 8
radio input "true"
radio input "false"
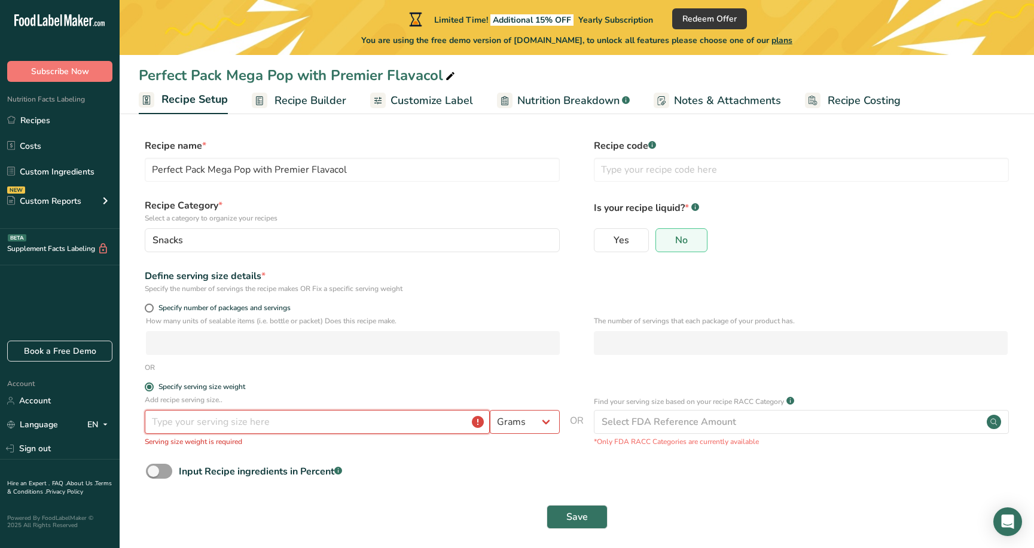
click at [167, 418] on input "number" at bounding box center [317, 422] width 345 height 24
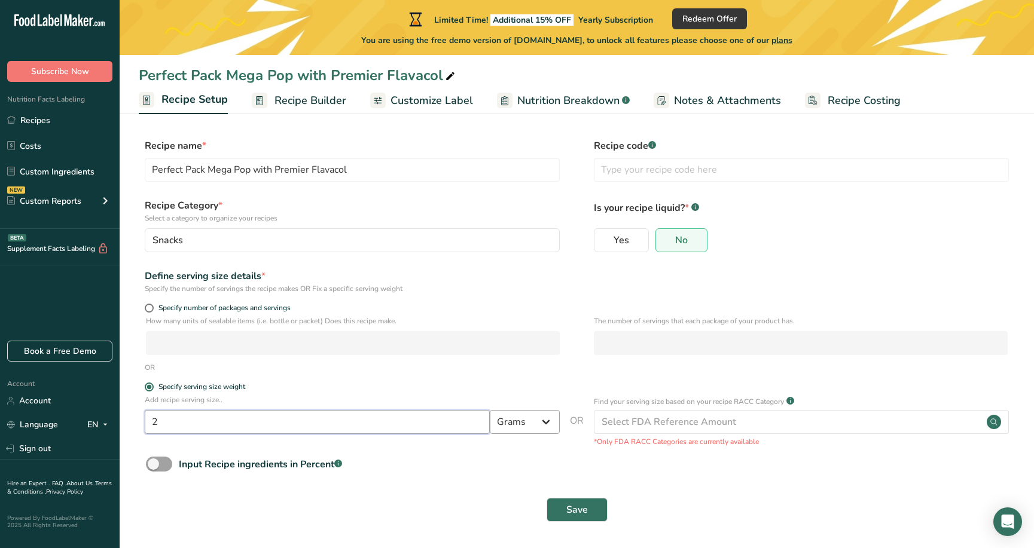
type input "2"
drag, startPoint x: 533, startPoint y: 422, endPoint x: 530, endPoint y: 437, distance: 15.2
click at [533, 422] on select "Grams kg mg mcg lb oz l mL fl oz tbsp tsp cup qt gallon" at bounding box center [525, 422] width 70 height 24
select select "19"
click at [490, 410] on select "Grams kg mg mcg lb oz l mL fl oz tbsp tsp cup qt gallon" at bounding box center [525, 422] width 70 height 24
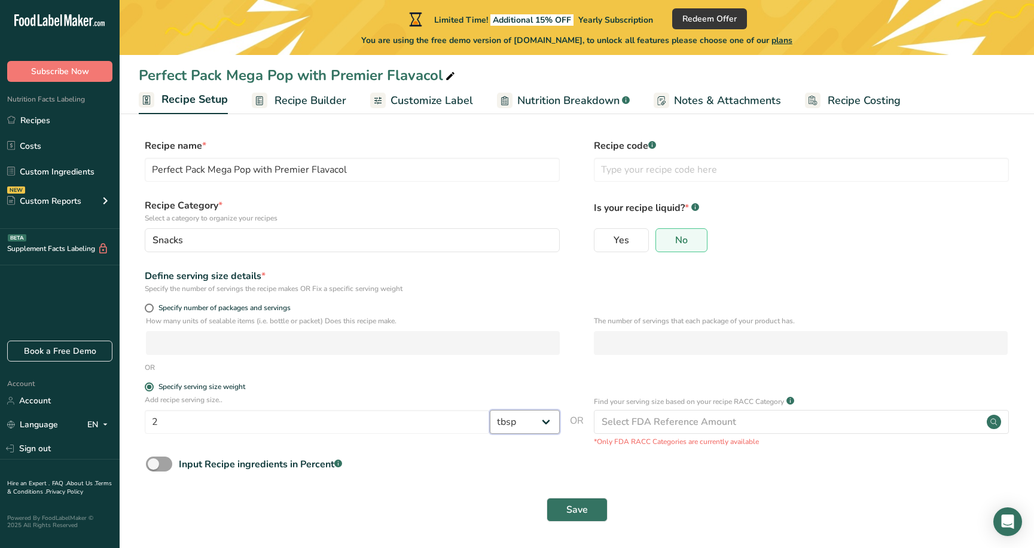
select select "22"
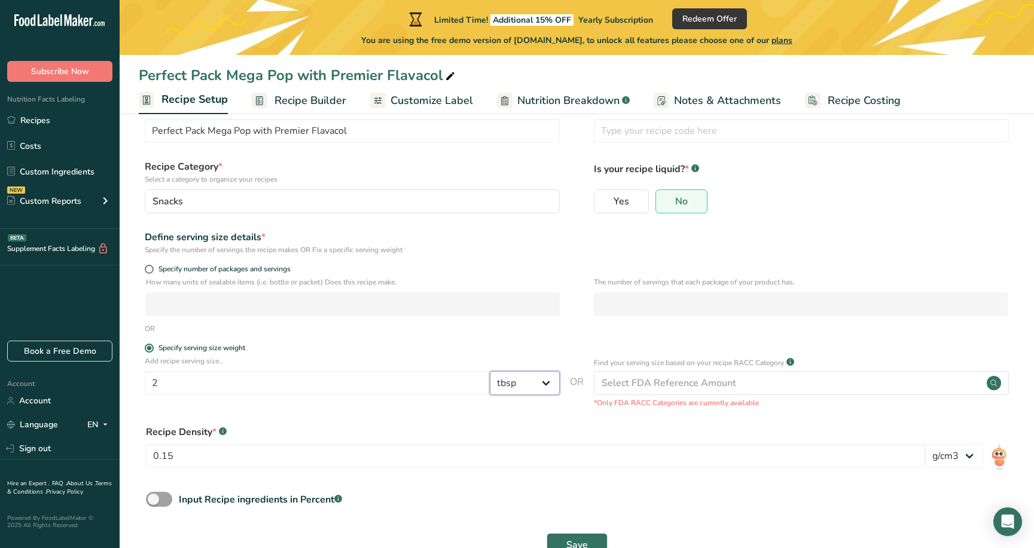
scroll to position [62, 0]
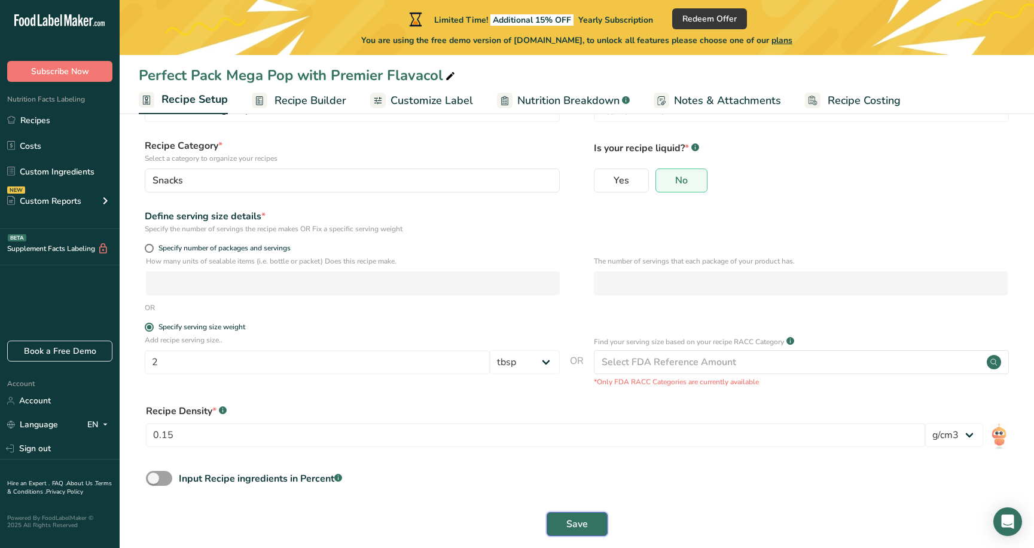
drag, startPoint x: 568, startPoint y: 516, endPoint x: 549, endPoint y: 502, distance: 23.9
click at [563, 517] on button "Save" at bounding box center [577, 524] width 61 height 24
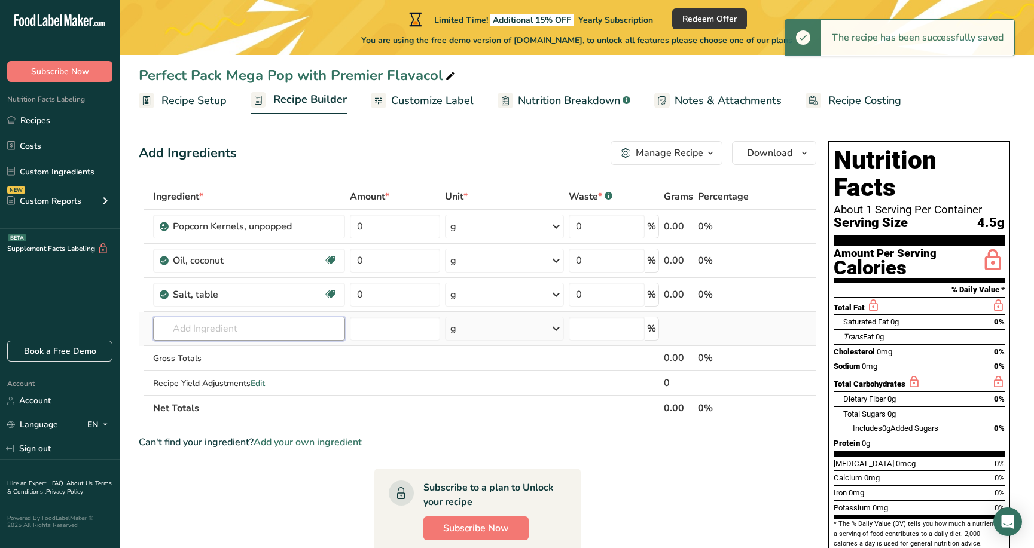
click at [197, 329] on input "text" at bounding box center [249, 329] width 192 height 24
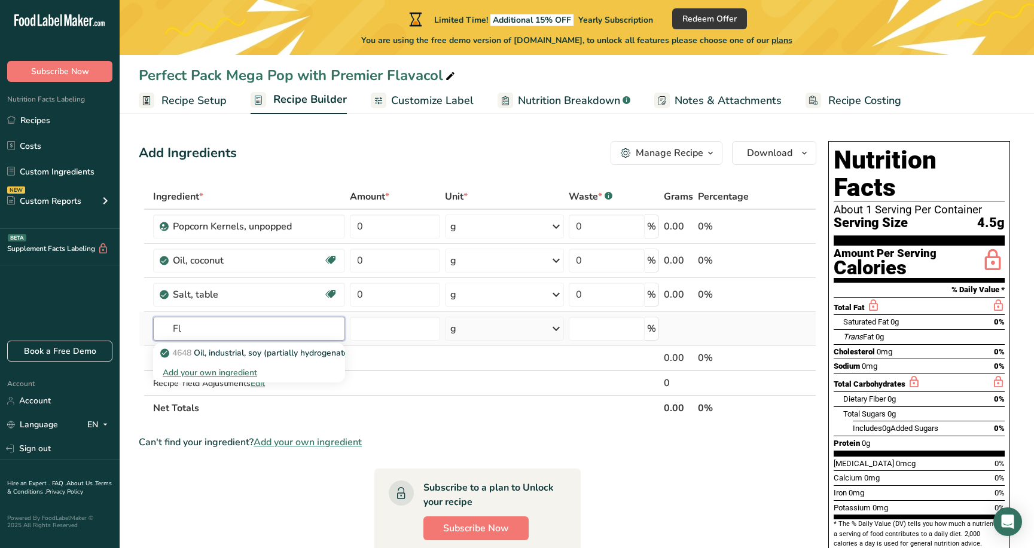
type input "F"
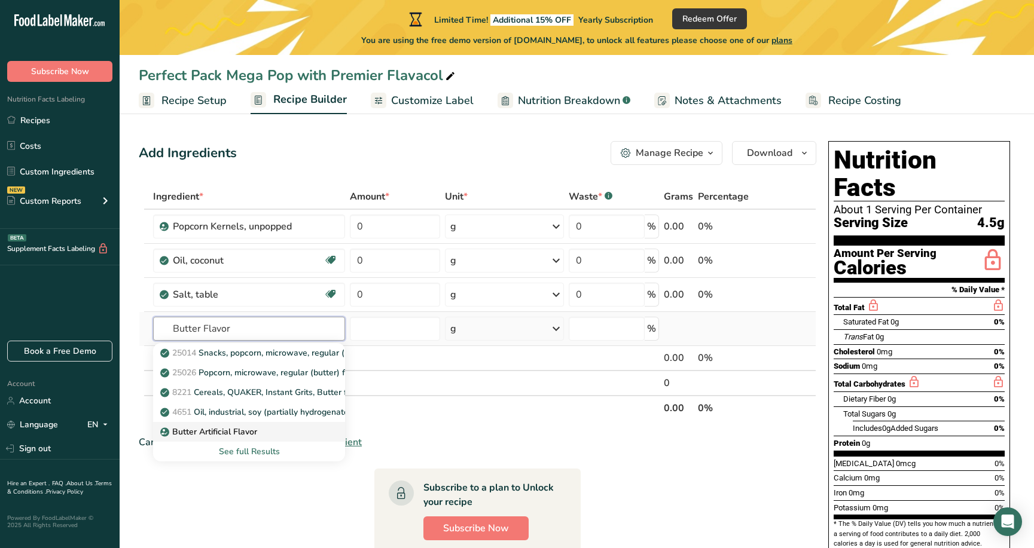
type input "Butter Flavor"
click at [202, 432] on p "Butter Artificial Flavor" at bounding box center [210, 432] width 94 height 13
type input "Butter Artificial Flavor"
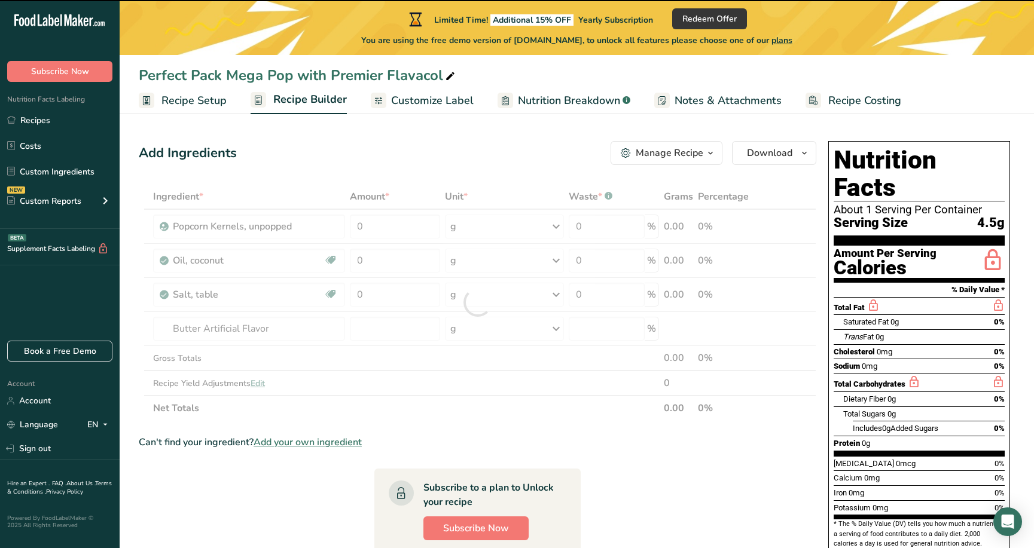
type input "0"
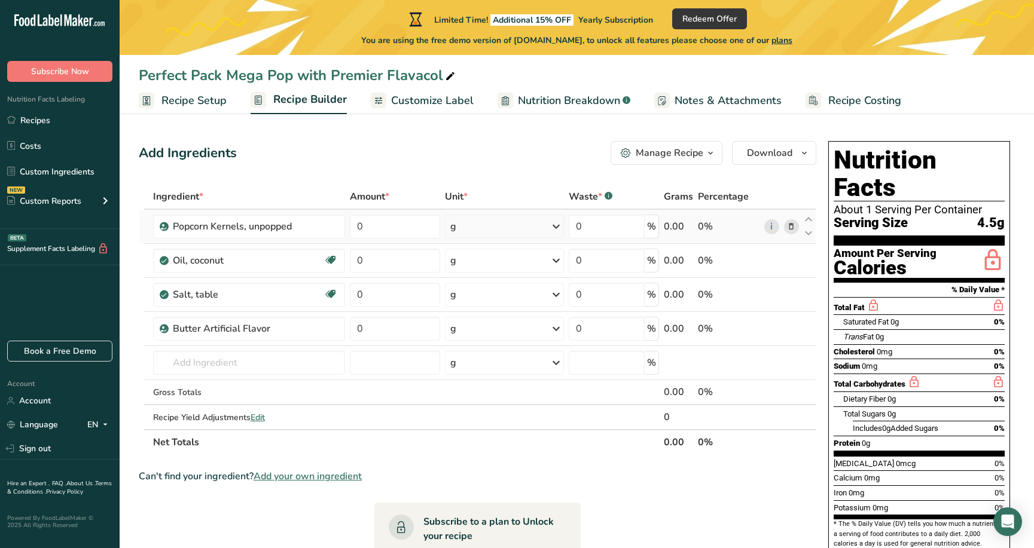
click at [486, 227] on div "g" at bounding box center [504, 227] width 118 height 24
click at [482, 460] on div "See more" at bounding box center [502, 462] width 100 height 13
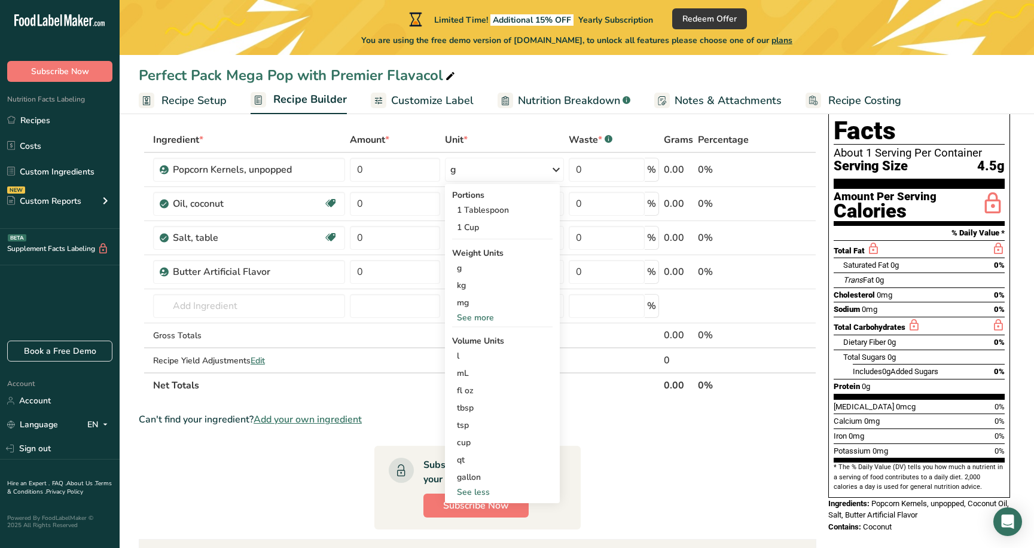
scroll to position [43, 0]
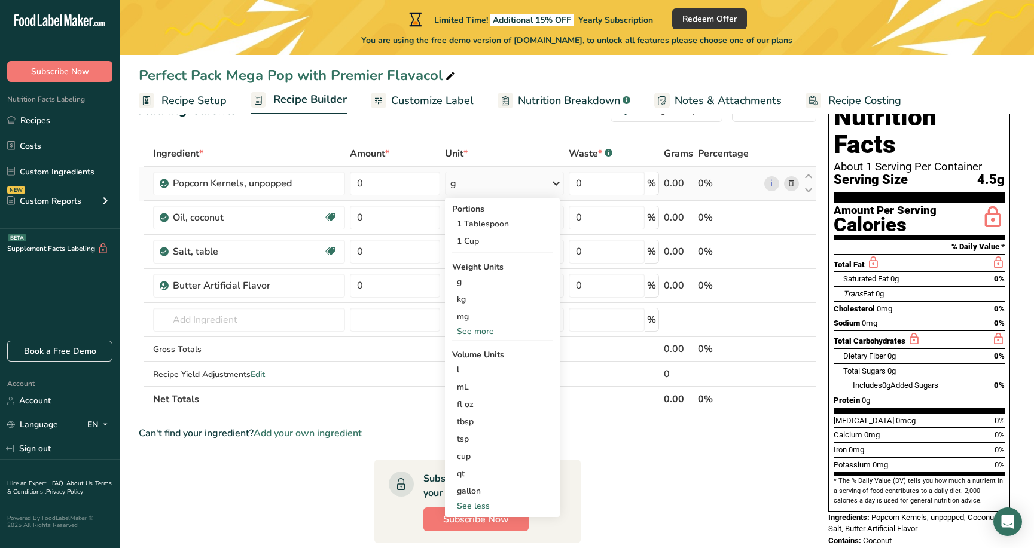
click at [466, 332] on div "See more" at bounding box center [502, 331] width 100 height 13
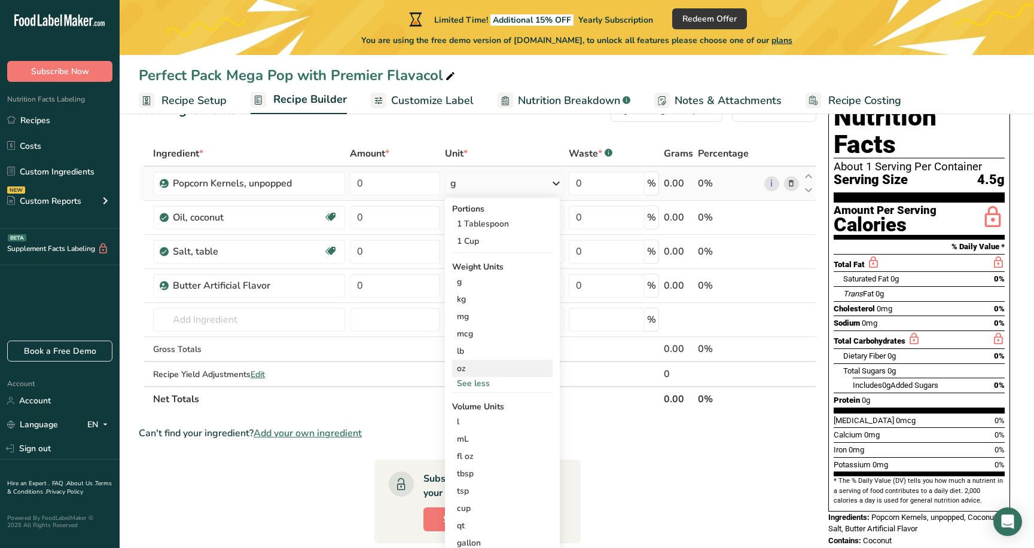
click at [457, 368] on div "oz" at bounding box center [502, 368] width 100 height 17
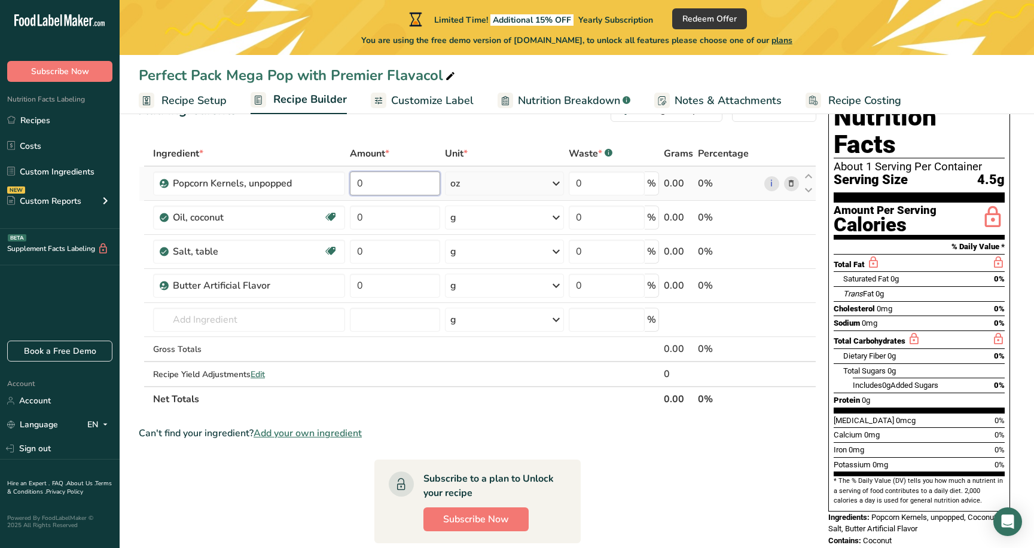
drag, startPoint x: 370, startPoint y: 184, endPoint x: 355, endPoint y: 181, distance: 15.4
click at [352, 181] on input "0" at bounding box center [395, 184] width 90 height 24
type input "216"
click at [377, 228] on div "Ingredient * Amount * Unit * Waste * .a-a{fill:#347362;}.b-a{fill:#fff;} Grams …" at bounding box center [478, 276] width 678 height 271
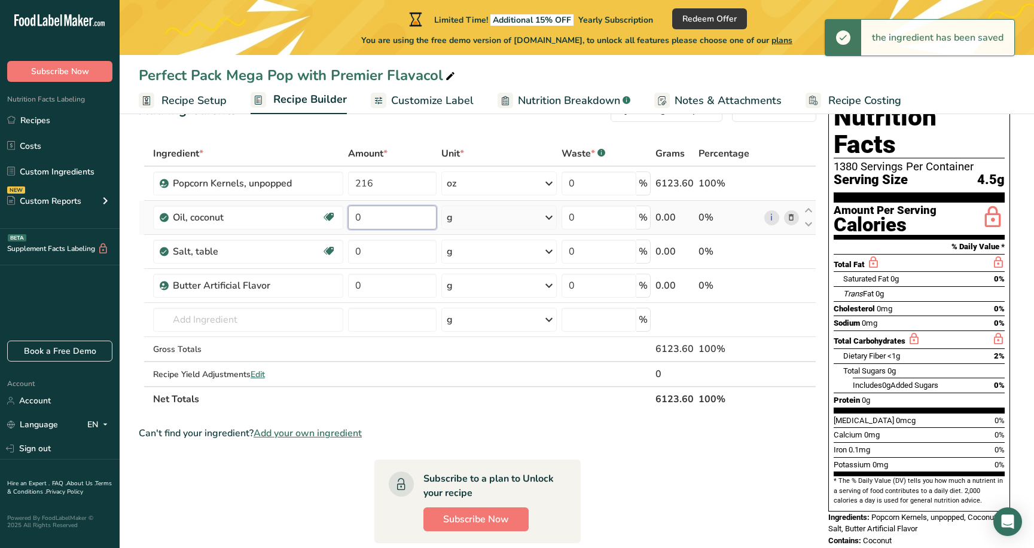
drag, startPoint x: 361, startPoint y: 214, endPoint x: 349, endPoint y: 216, distance: 12.1
click at [349, 216] on input "0" at bounding box center [392, 218] width 89 height 24
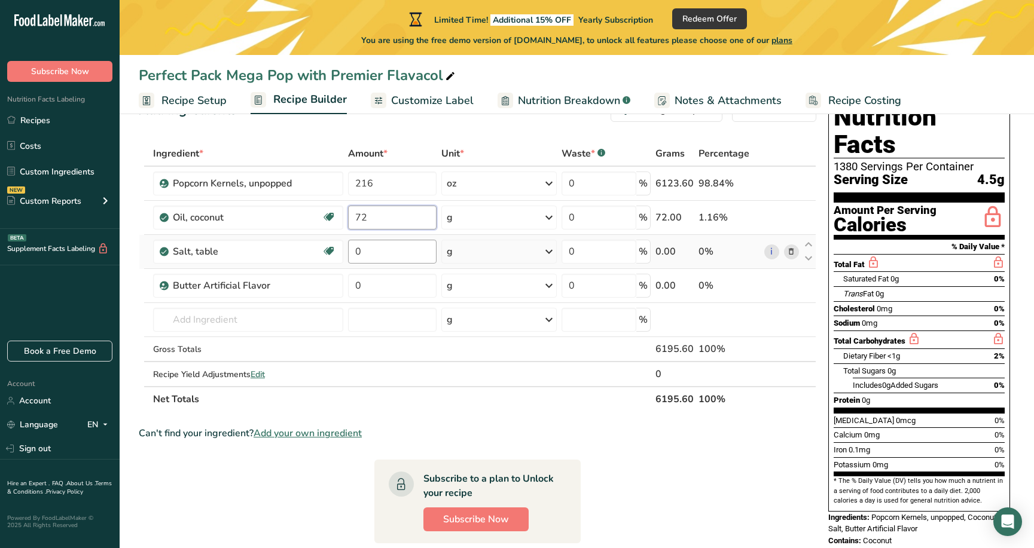
type input "72"
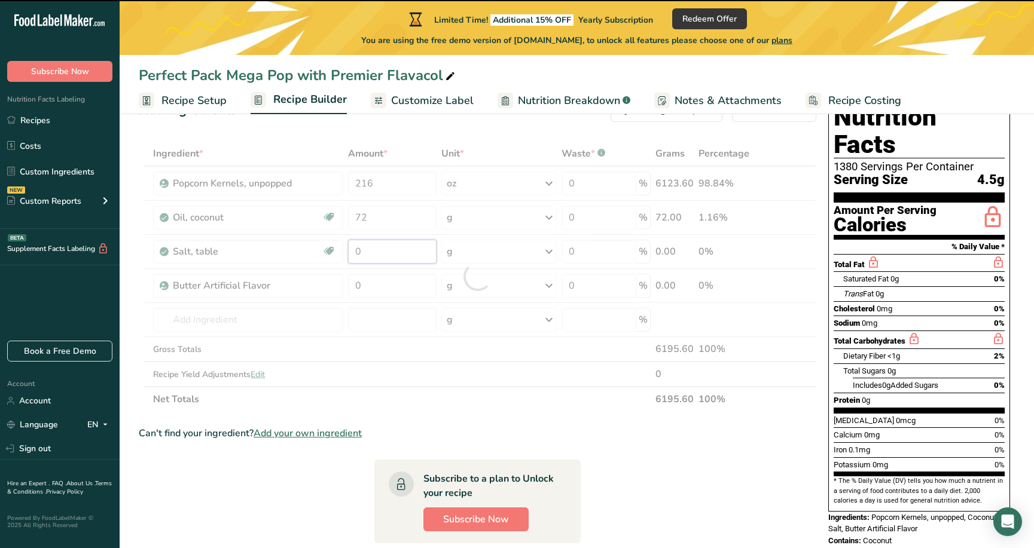
drag, startPoint x: 371, startPoint y: 249, endPoint x: 349, endPoint y: 247, distance: 22.2
click at [349, 247] on div "Ingredient * Amount * Unit * Waste * .a-a{fill:#347362;}.b-a{fill:#fff;} Grams …" at bounding box center [478, 276] width 678 height 271
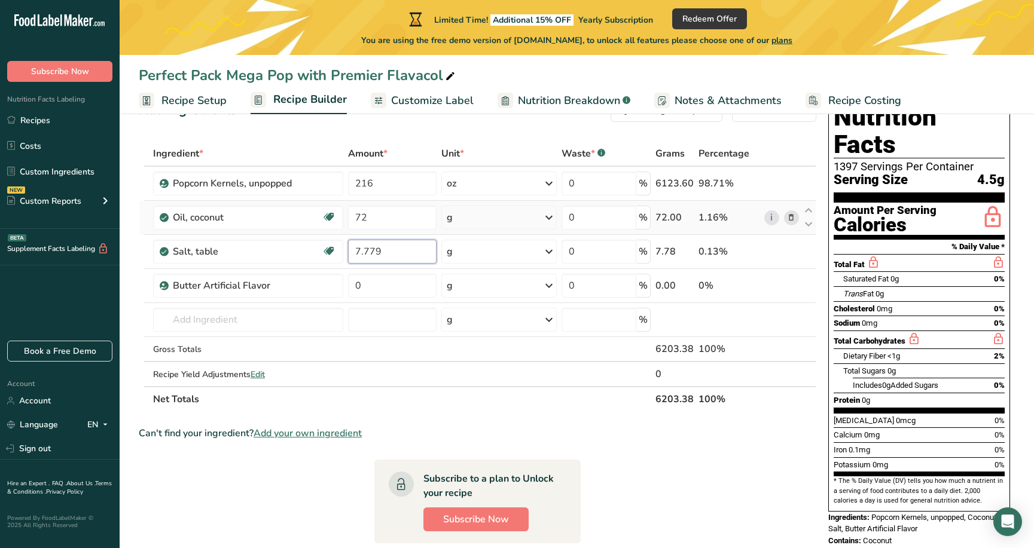
type input "7.779"
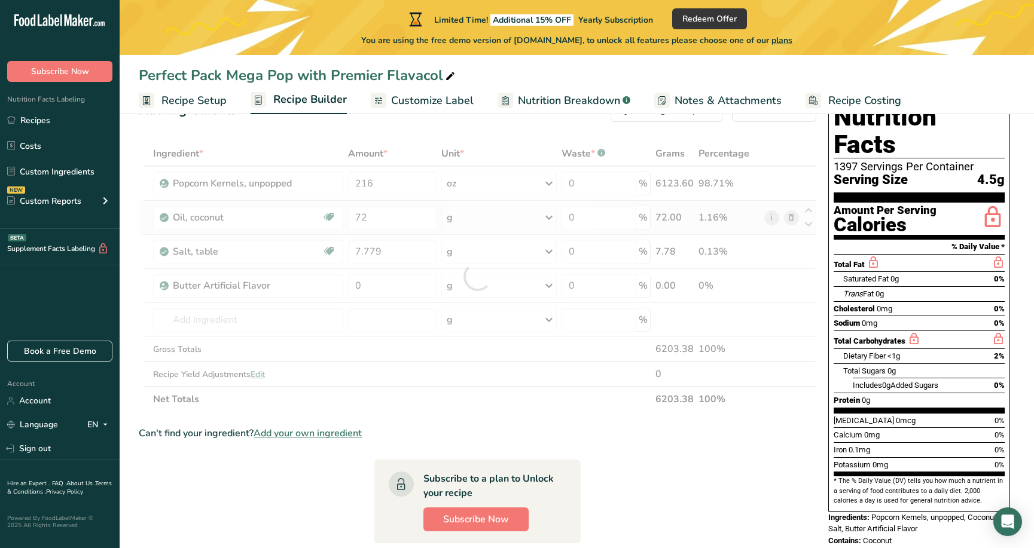
click at [535, 216] on div "Ingredient * Amount * Unit * Waste * .a-a{fill:#347362;}.b-a{fill:#fff;} Grams …" at bounding box center [478, 276] width 678 height 271
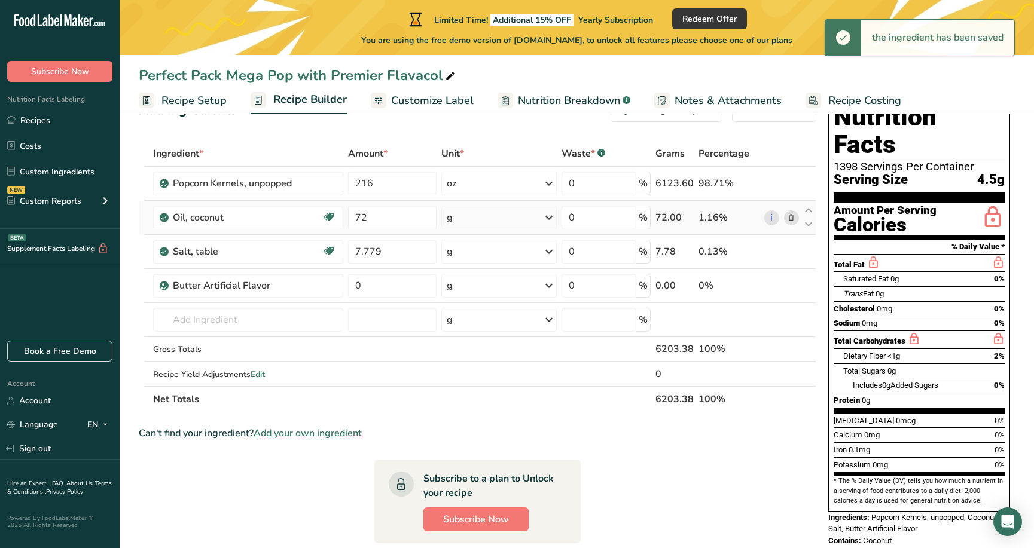
click at [553, 218] on icon at bounding box center [549, 218] width 14 height 22
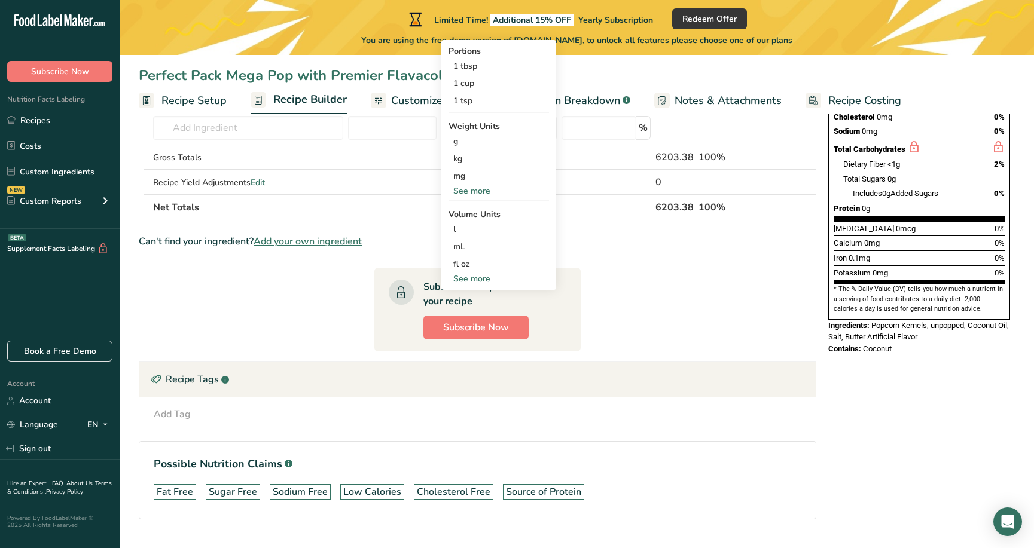
scroll to position [262, 0]
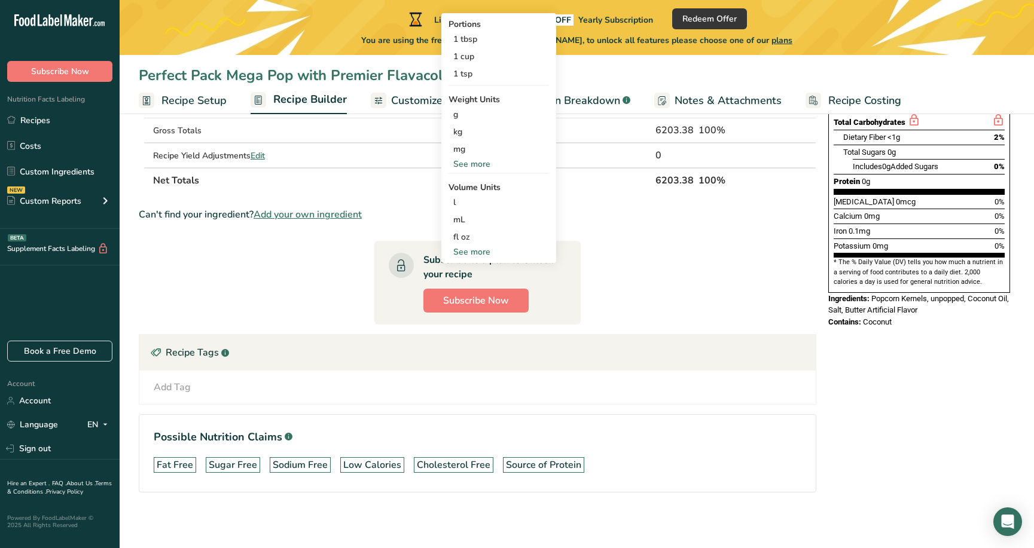
click at [486, 252] on div "See more" at bounding box center [498, 252] width 100 height 13
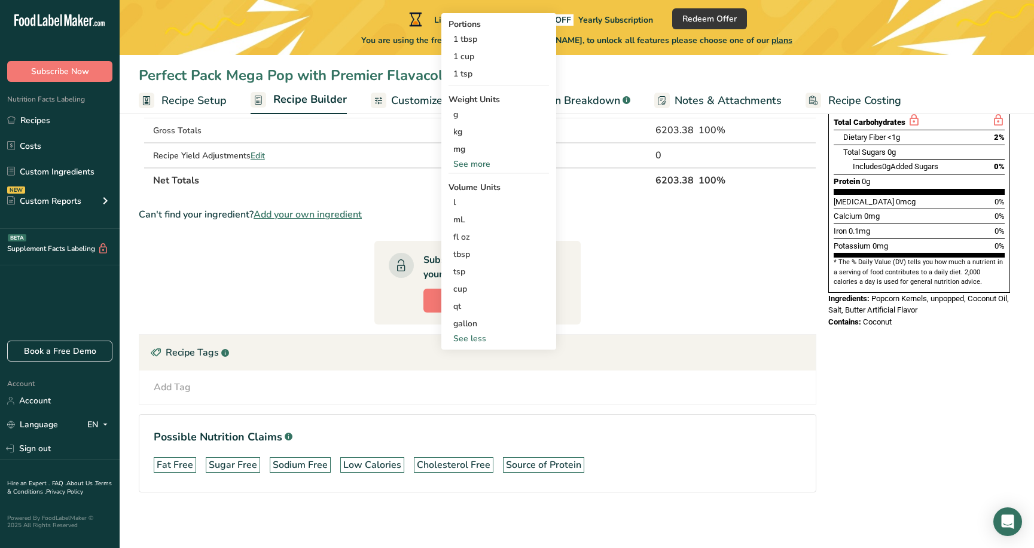
click at [477, 162] on div "See more" at bounding box center [498, 164] width 100 height 13
click at [459, 198] on div "oz" at bounding box center [498, 201] width 100 height 17
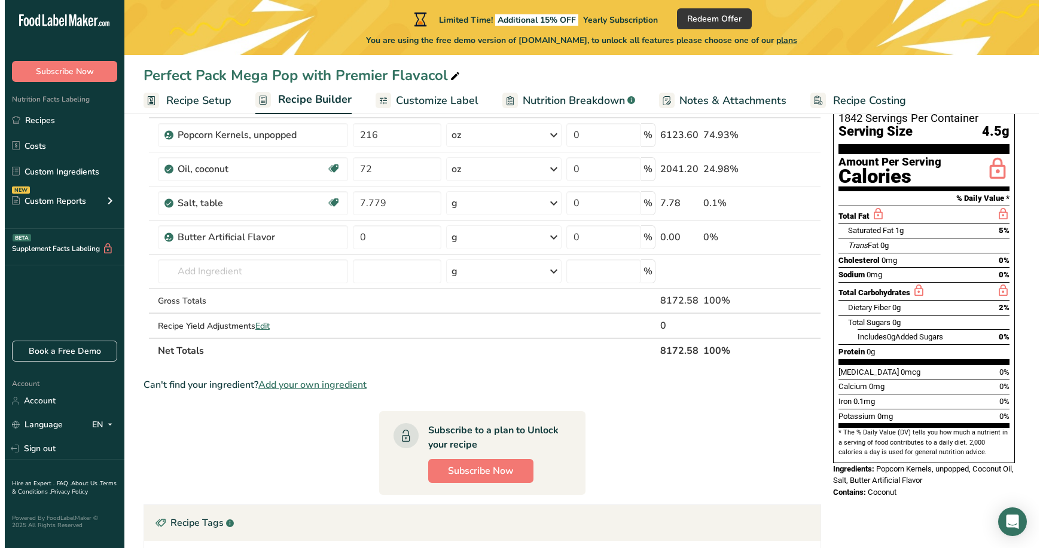
scroll to position [87, 0]
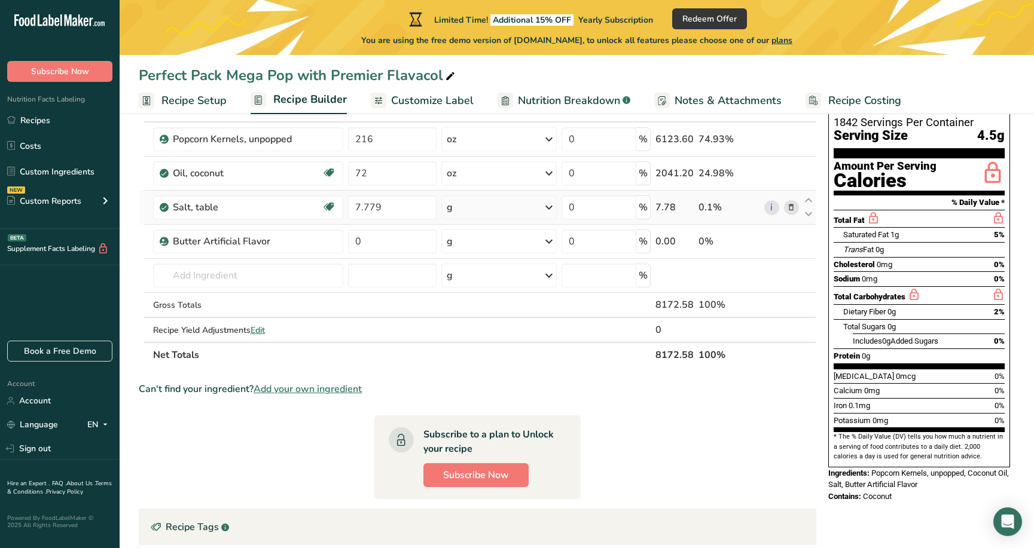
click at [548, 207] on icon at bounding box center [549, 208] width 14 height 22
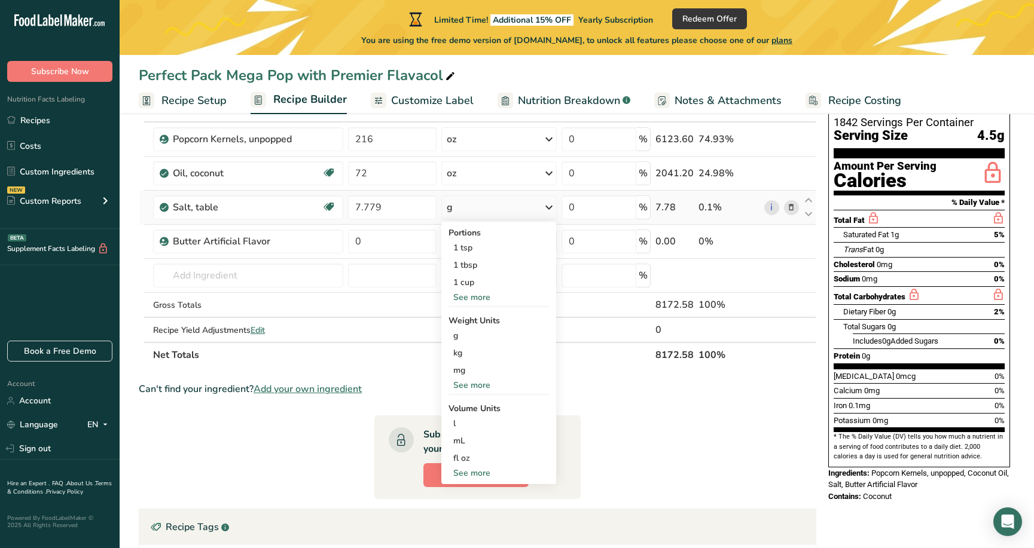
click at [474, 383] on div "See more" at bounding box center [498, 385] width 100 height 13
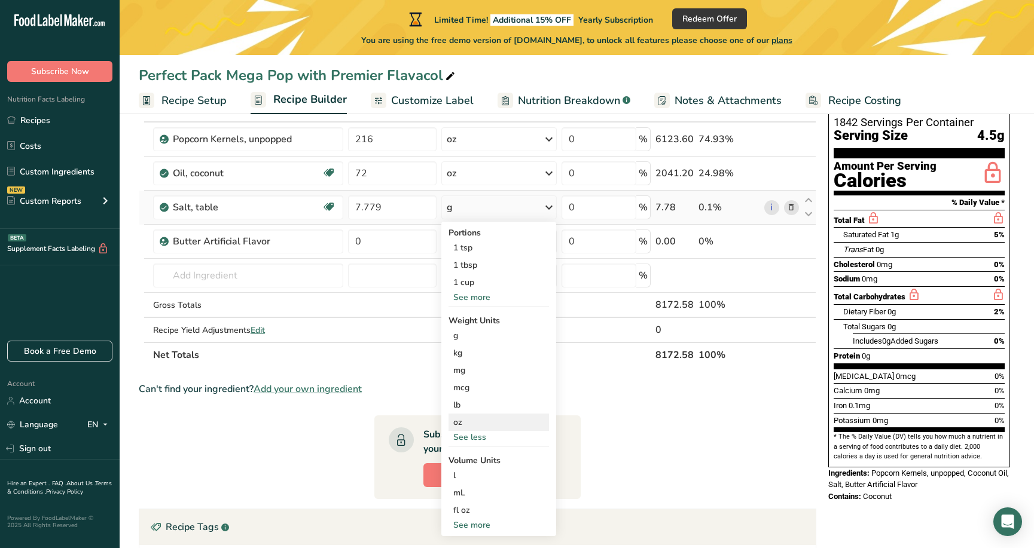
click at [459, 421] on div "oz" at bounding box center [498, 422] width 100 height 17
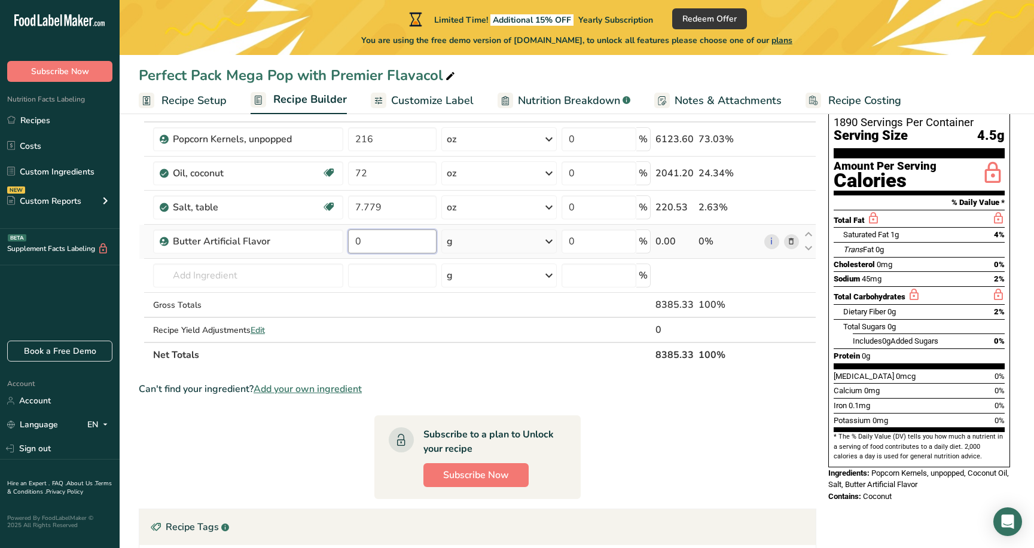
drag, startPoint x: 360, startPoint y: 242, endPoint x: 354, endPoint y: 239, distance: 6.7
click at [354, 239] on input "0" at bounding box center [392, 242] width 89 height 24
click at [791, 236] on div "Ingredient * Amount * Unit * Waste * .a-a{fill:#347362;}.b-a{fill:#fff;} Grams …" at bounding box center [478, 232] width 678 height 271
click at [260, 331] on span "Edit" at bounding box center [258, 330] width 14 height 11
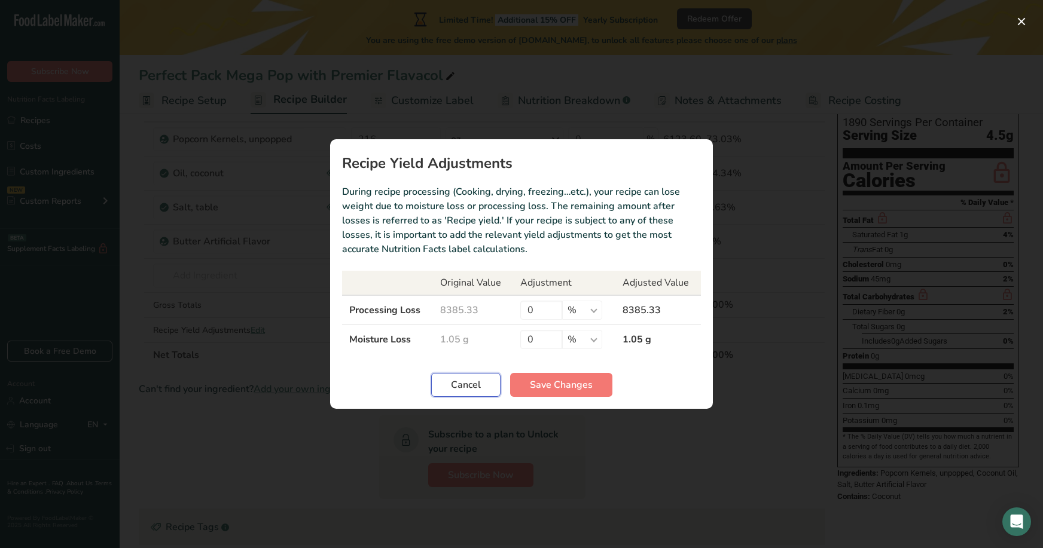
click at [490, 392] on button "Cancel" at bounding box center [465, 385] width 69 height 24
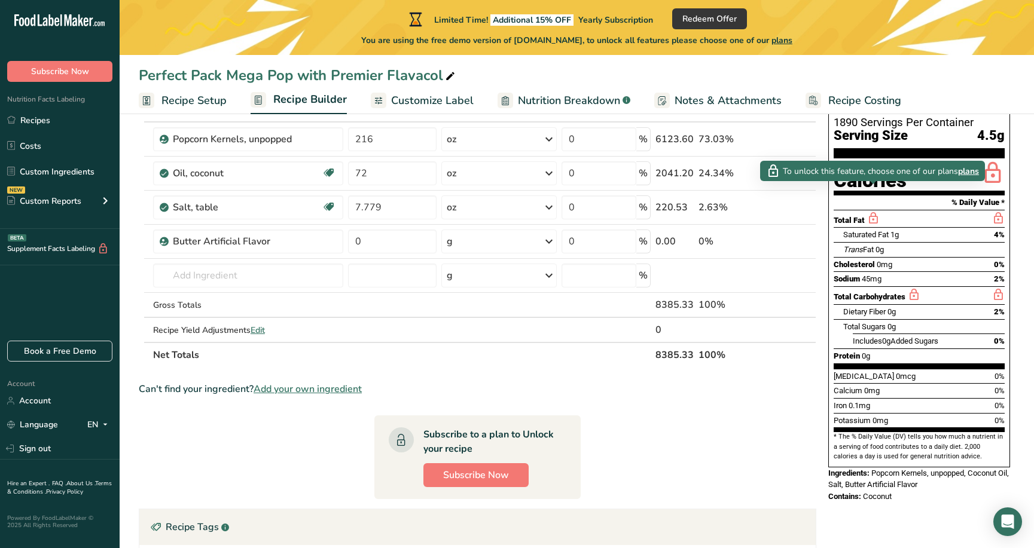
click at [967, 170] on span "plans" at bounding box center [968, 171] width 21 height 13
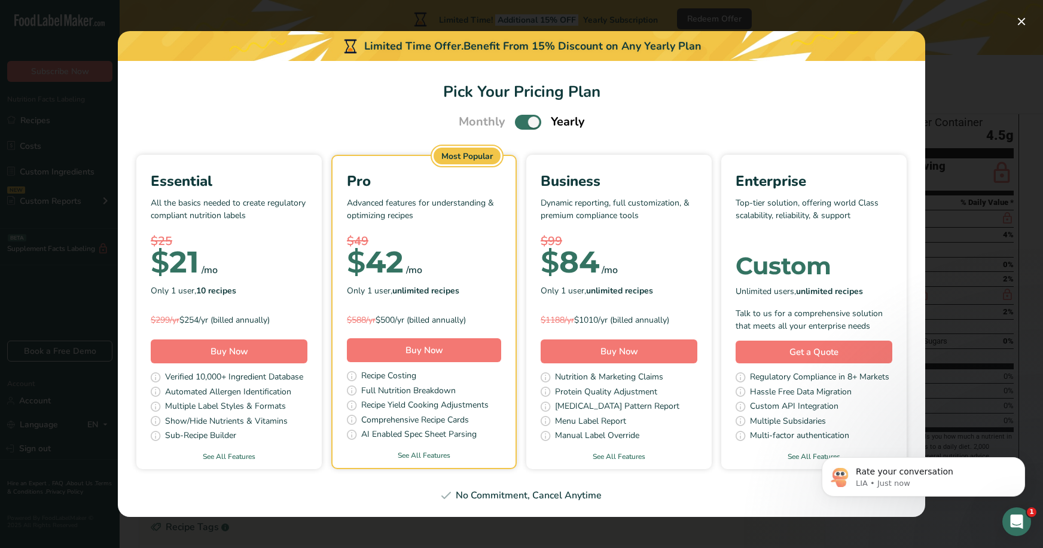
scroll to position [0, 0]
